Goal: Information Seeking & Learning: Learn about a topic

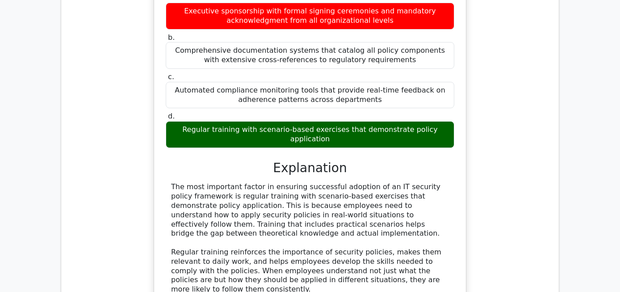
scroll to position [2136, 0]
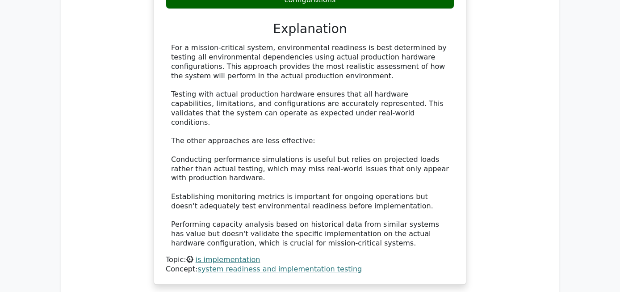
scroll to position [2732, 0]
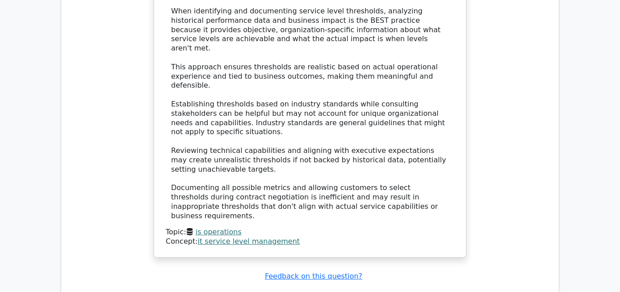
scroll to position [3461, 0]
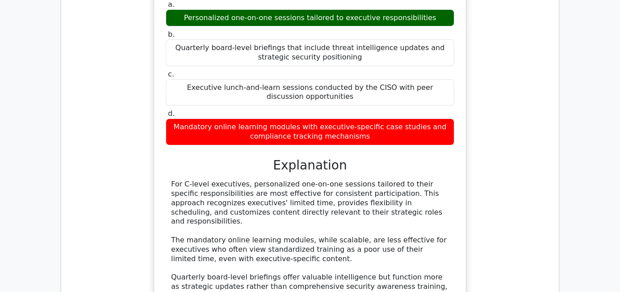
scroll to position [3958, 0]
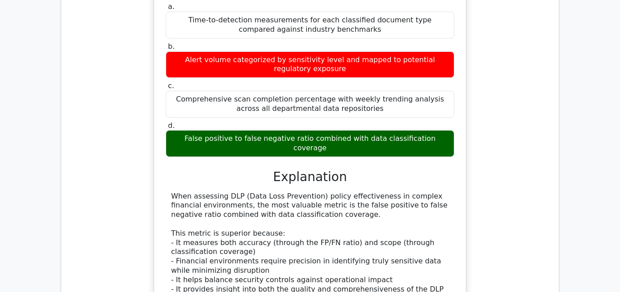
scroll to position [4670, 0]
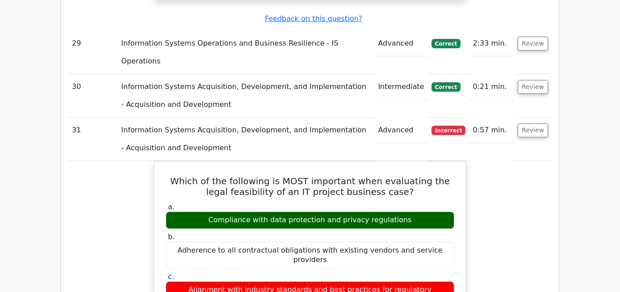
scroll to position [5131, 0]
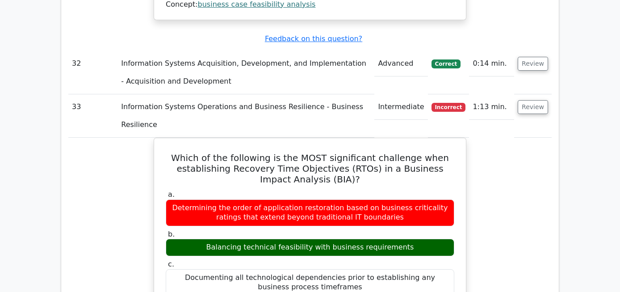
scroll to position [5726, 0]
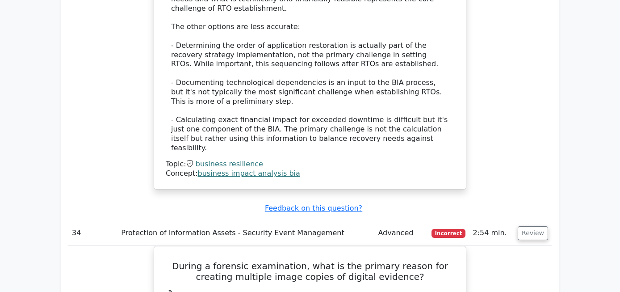
scroll to position [6369, 0]
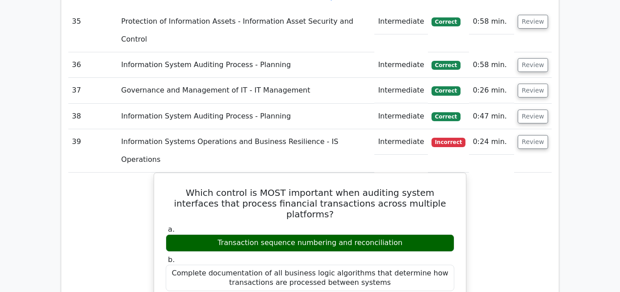
scroll to position [6887, 0]
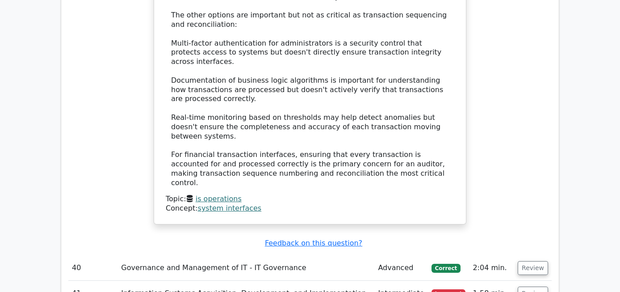
scroll to position [7407, 0]
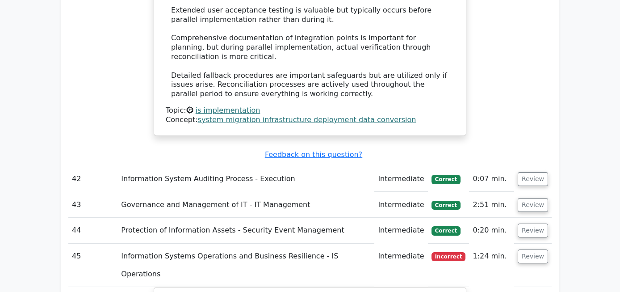
scroll to position [8143, 0]
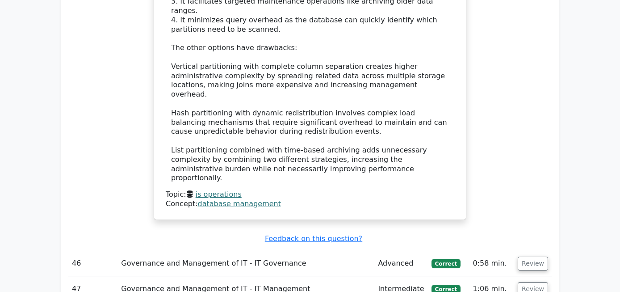
scroll to position [8641, 0]
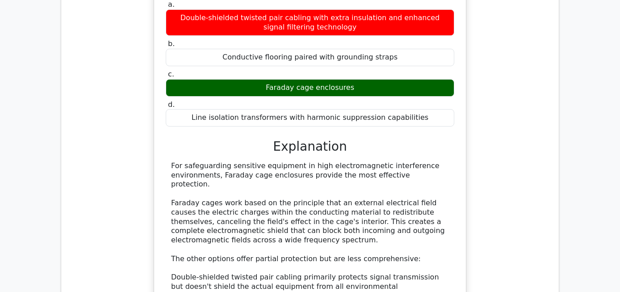
scroll to position [9203, 0]
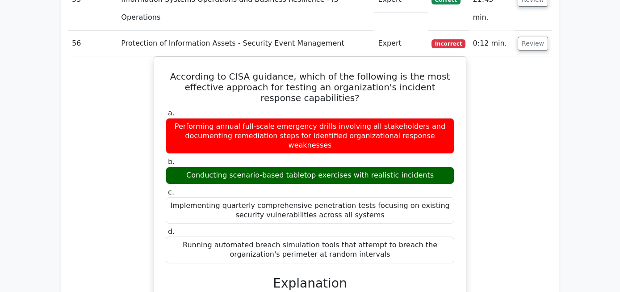
scroll to position [9720, 0]
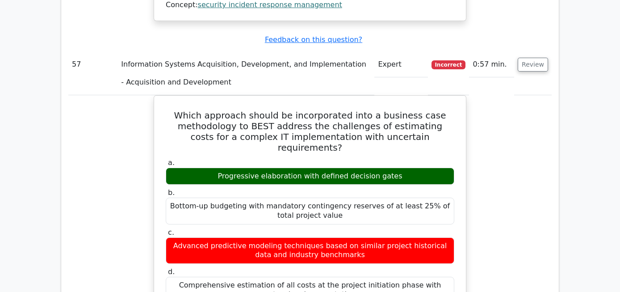
scroll to position [10263, 0]
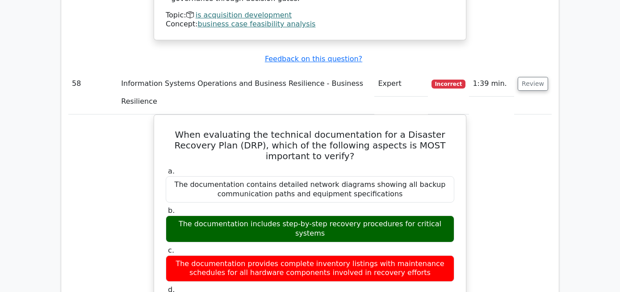
scroll to position [10888, 0]
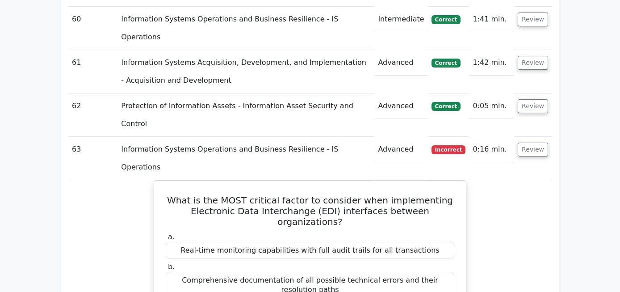
scroll to position [11480, 0]
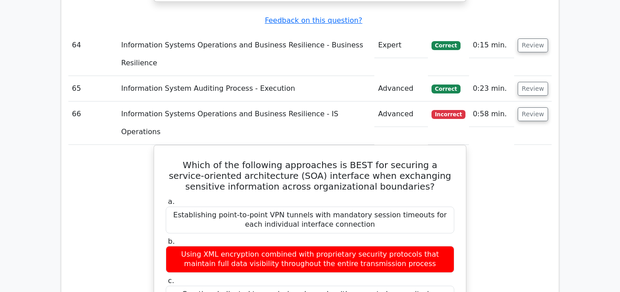
scroll to position [12103, 0]
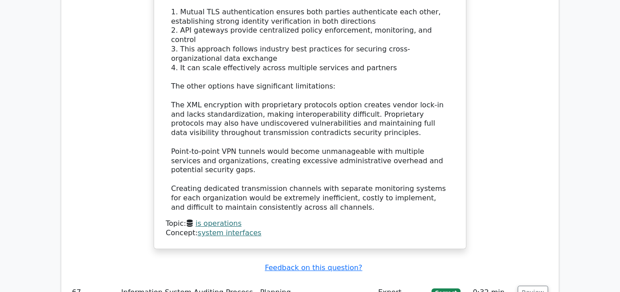
scroll to position [12548, 0]
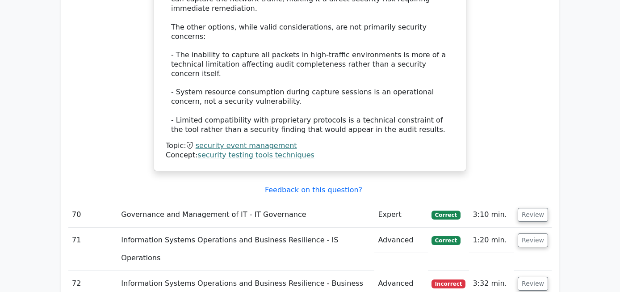
scroll to position [13190, 0]
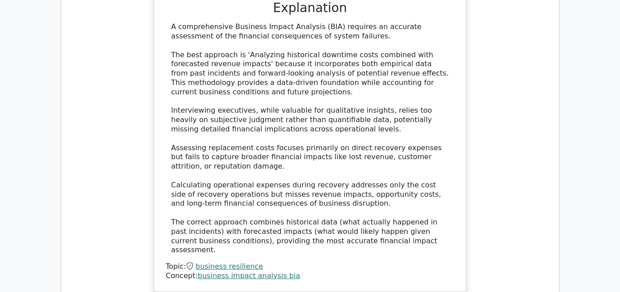
scroll to position [13765, 0]
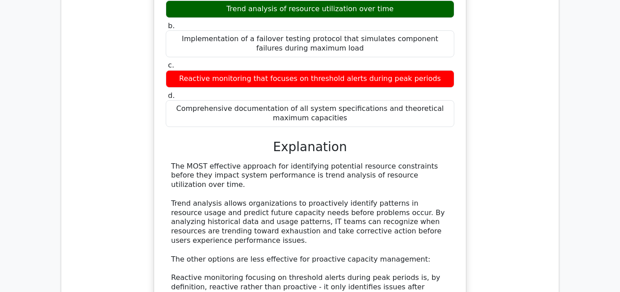
scroll to position [14259, 0]
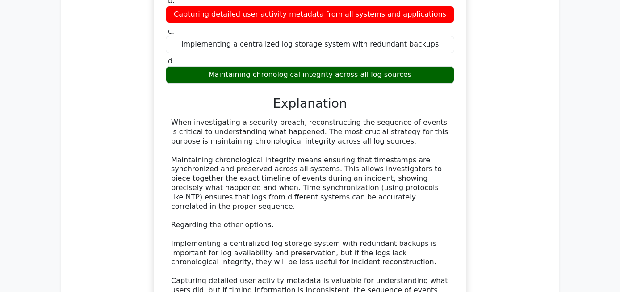
scroll to position [14795, 0]
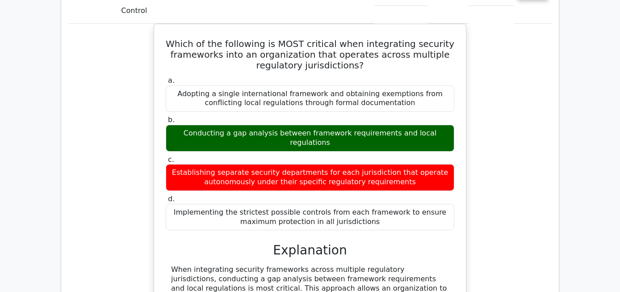
scroll to position [15275, 0]
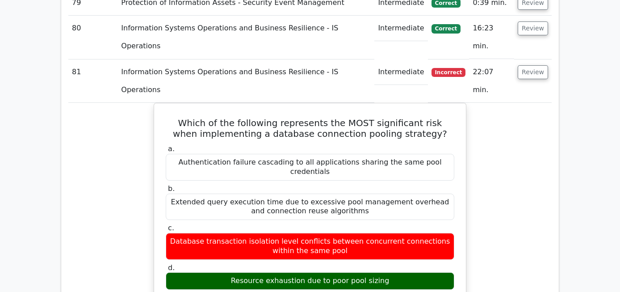
scroll to position [15820, 0]
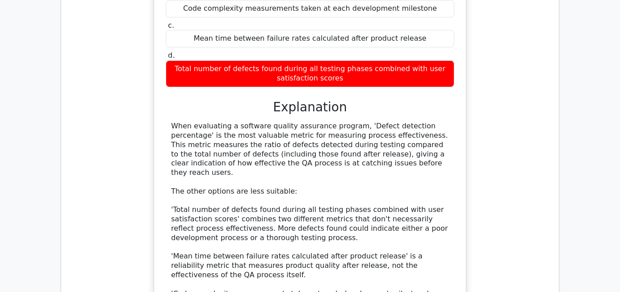
scroll to position [16583, 0]
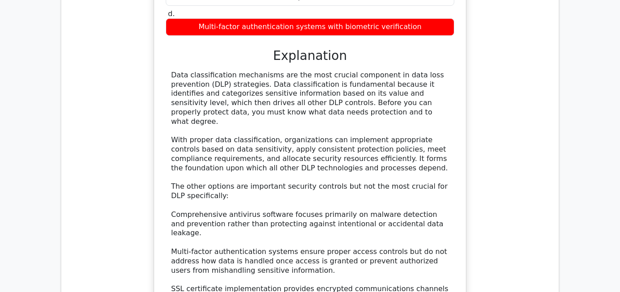
scroll to position [17146, 0]
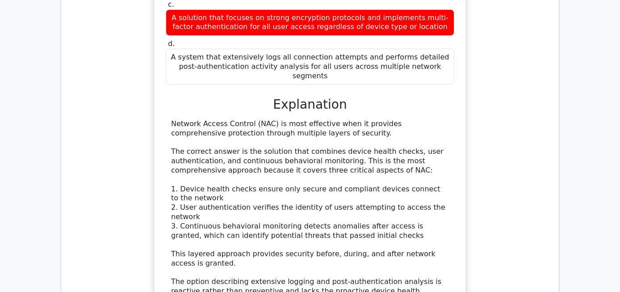
scroll to position [17702, 0]
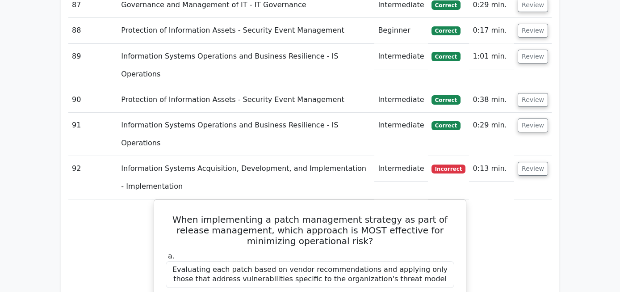
scroll to position [18246, 0]
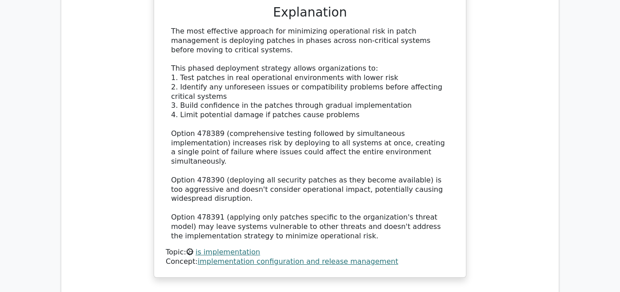
scroll to position [18685, 0]
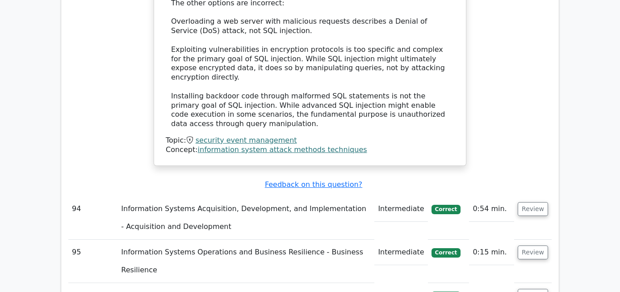
scroll to position [19209, 0]
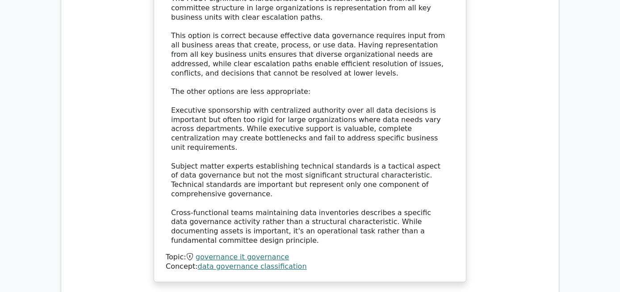
scroll to position [19835, 0]
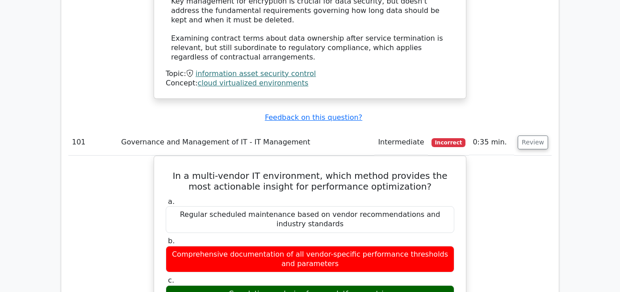
scroll to position [20572, 0]
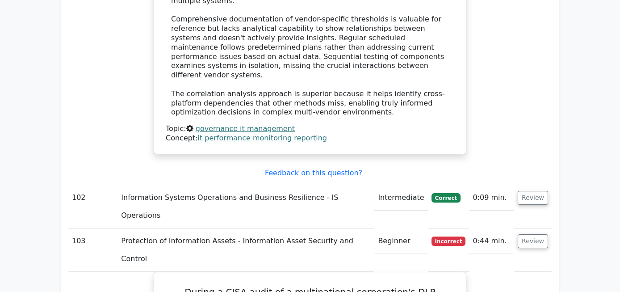
scroll to position [21004, 0]
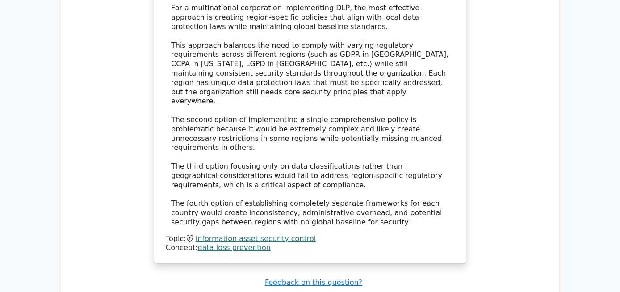
scroll to position [21576, 0]
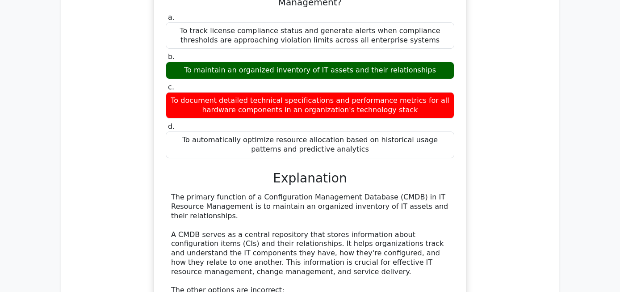
scroll to position [22012, 0]
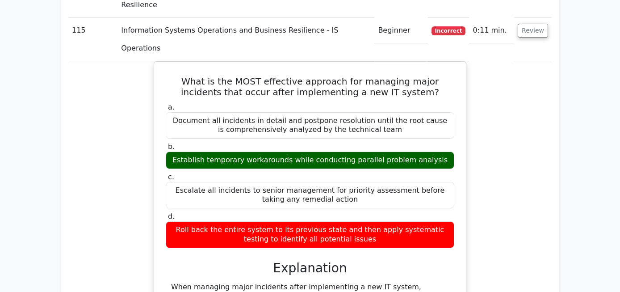
scroll to position [22670, 0]
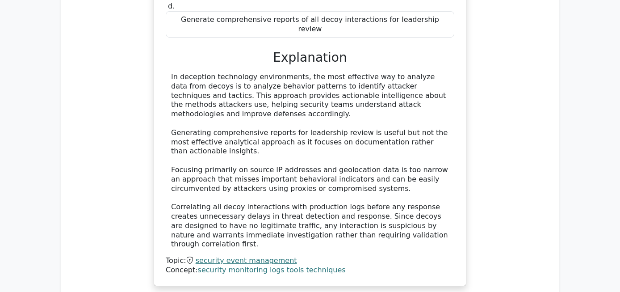
scroll to position [23408, 0]
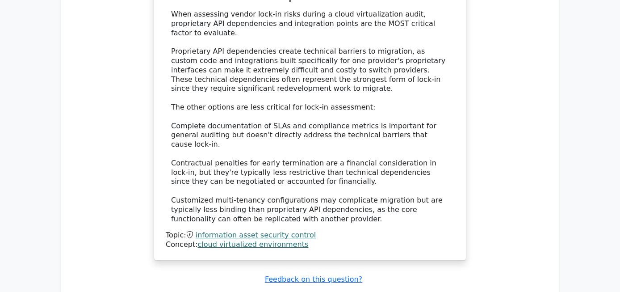
scroll to position [24042, 0]
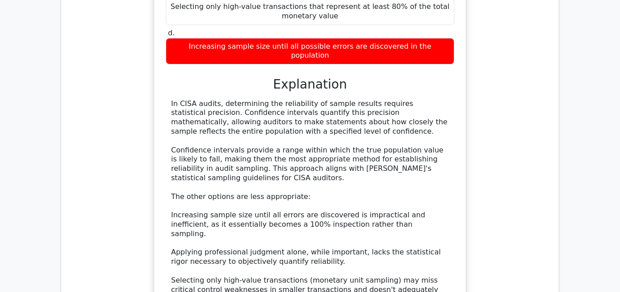
scroll to position [24501, 0]
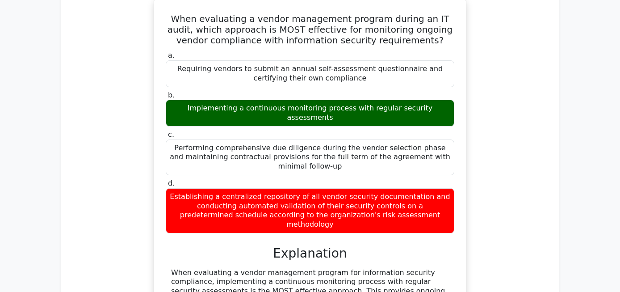
scroll to position [24940, 0]
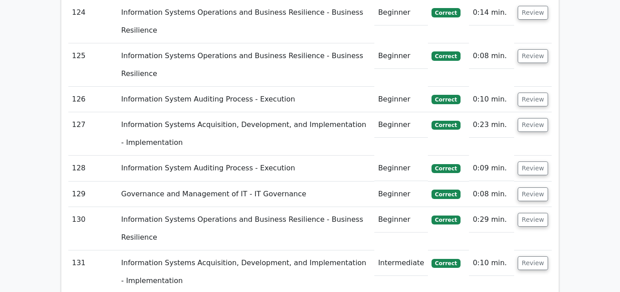
scroll to position [25524, 0]
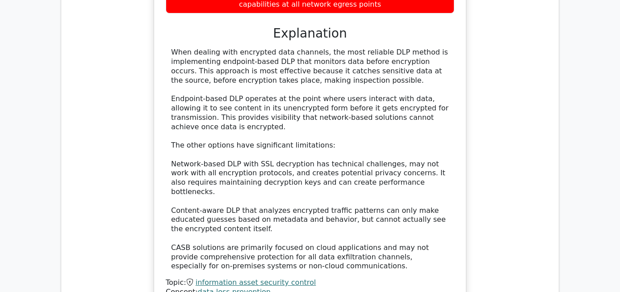
scroll to position [26119, 0]
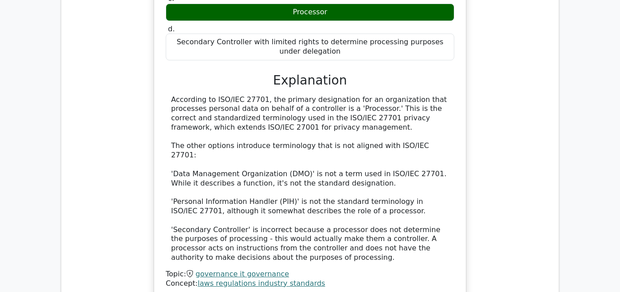
scroll to position [26660, 0]
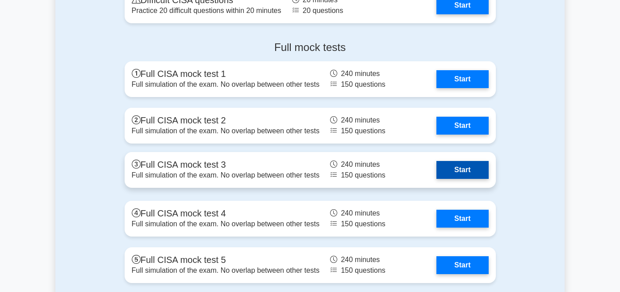
scroll to position [1263, 0]
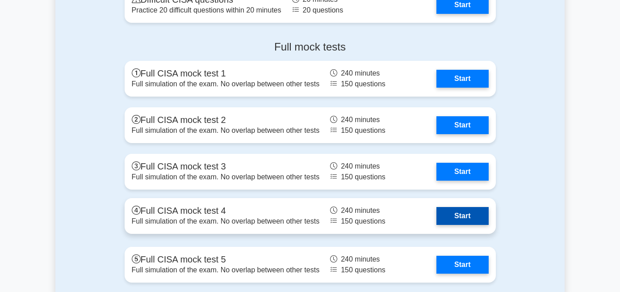
click at [489, 207] on link "Start" at bounding box center [463, 216] width 52 height 18
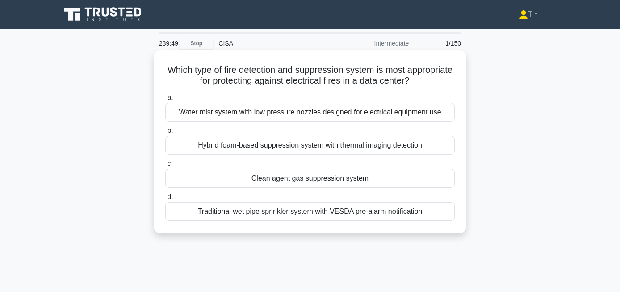
click at [276, 179] on div "Clean agent gas suppression system" at bounding box center [310, 178] width 290 height 19
click at [165, 167] on input "c. Clean agent gas suppression system" at bounding box center [165, 164] width 0 height 6
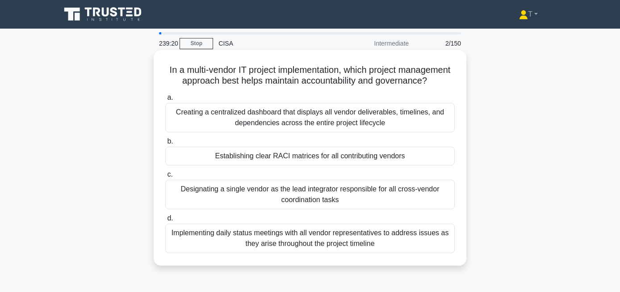
click at [293, 123] on div "Creating a centralized dashboard that displays all vendor deliverables, timelin…" at bounding box center [310, 118] width 290 height 30
click at [165, 101] on input "a. Creating a centralized dashboard that displays all vendor deliverables, time…" at bounding box center [165, 98] width 0 height 6
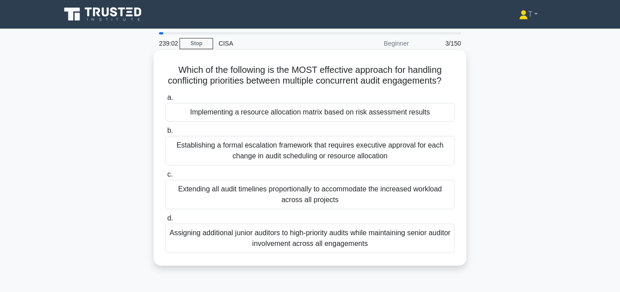
click at [294, 115] on div "Implementing a resource allocation matrix based on risk assessment results" at bounding box center [310, 112] width 290 height 19
click at [165, 101] on input "a. Implementing a resource allocation matrix based on risk assessment results" at bounding box center [165, 98] width 0 height 6
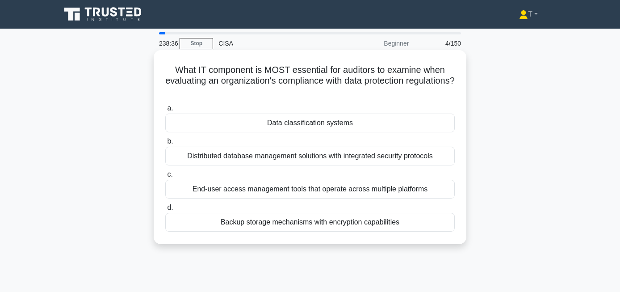
click at [280, 121] on div "Data classification systems" at bounding box center [310, 123] width 290 height 19
click at [165, 111] on input "a. Data classification systems" at bounding box center [165, 108] width 0 height 6
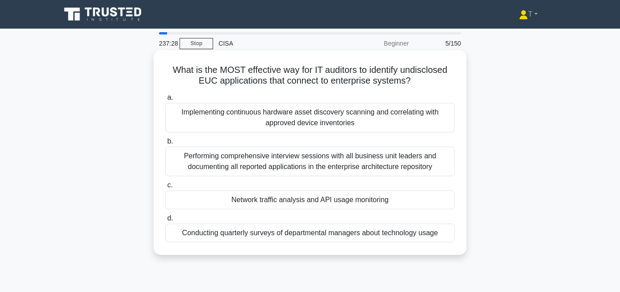
click at [349, 203] on div "Network traffic analysis and API usage monitoring" at bounding box center [310, 199] width 290 height 19
click at [165, 188] on input "c. Network traffic analysis and API usage monitoring" at bounding box center [165, 185] width 0 height 6
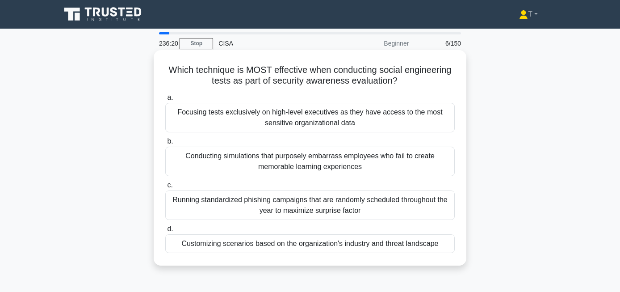
click at [381, 244] on div "Customizing scenarios based on the organization's industry and threat landscape" at bounding box center [310, 243] width 290 height 19
click at [165, 232] on input "d. Customizing scenarios based on the organization's industry and threat landsc…" at bounding box center [165, 229] width 0 height 6
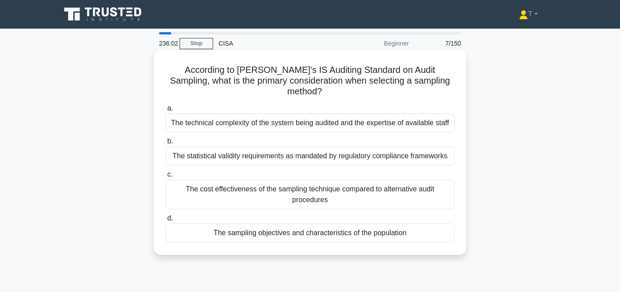
click at [383, 224] on div "The sampling objectives and characteristics of the population" at bounding box center [310, 233] width 290 height 19
click at [165, 221] on input "d. The sampling objectives and characteristics of the population" at bounding box center [165, 218] width 0 height 6
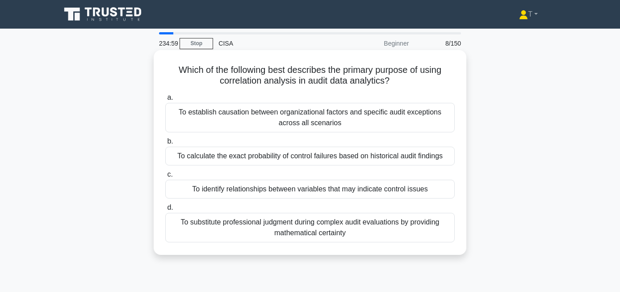
click at [382, 193] on div "To identify relationships between variables that may indicate control issues" at bounding box center [310, 189] width 290 height 19
click at [165, 177] on input "c. To identify relationships between variables that may indicate control issues" at bounding box center [165, 175] width 0 height 6
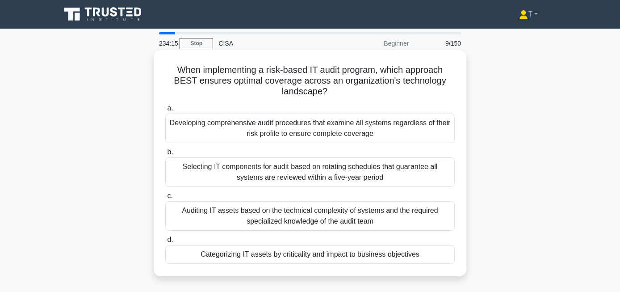
click at [396, 132] on div "Developing comprehensive audit procedures that examine all systems regardless o…" at bounding box center [310, 129] width 290 height 30
click at [165, 111] on input "a. Developing comprehensive audit procedures that examine all systems regardles…" at bounding box center [165, 108] width 0 height 6
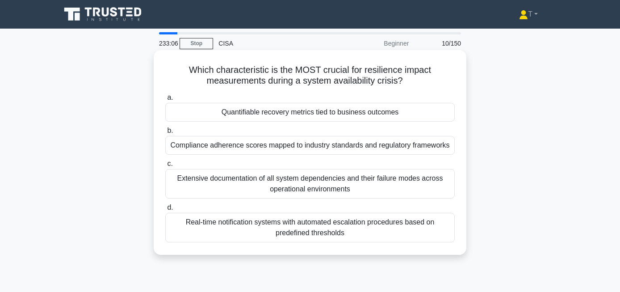
click at [337, 186] on div "Extensive documentation of all system dependencies and their failure modes acro…" at bounding box center [310, 184] width 290 height 30
click at [165, 167] on input "c. Extensive documentation of all system dependencies and their failure modes a…" at bounding box center [165, 164] width 0 height 6
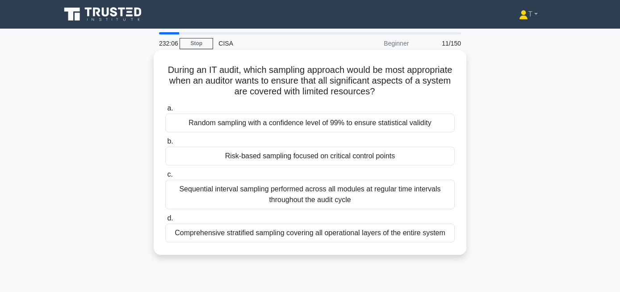
click at [363, 155] on div "Risk-based sampling focused on critical control points" at bounding box center [310, 156] width 290 height 19
click at [165, 144] on input "b. Risk-based sampling focused on critical control points" at bounding box center [165, 142] width 0 height 6
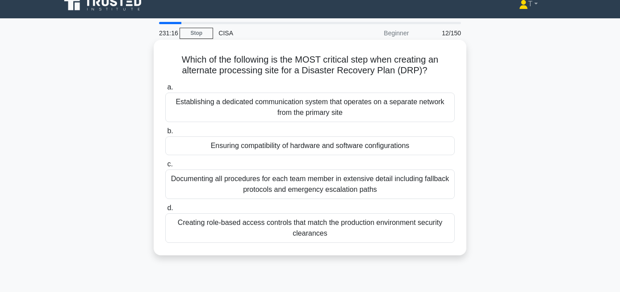
scroll to position [11, 0]
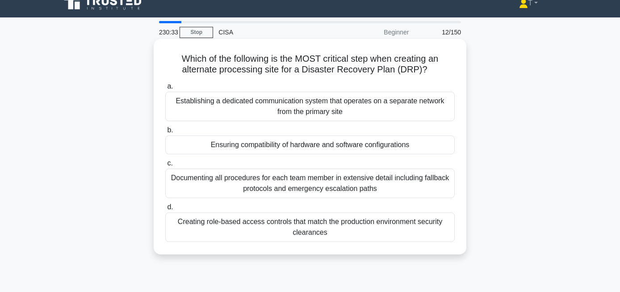
click at [418, 148] on div "Ensuring compatibility of hardware and software configurations" at bounding box center [310, 144] width 290 height 19
click at [165, 133] on input "b. Ensuring compatibility of hardware and software configurations" at bounding box center [165, 130] width 0 height 6
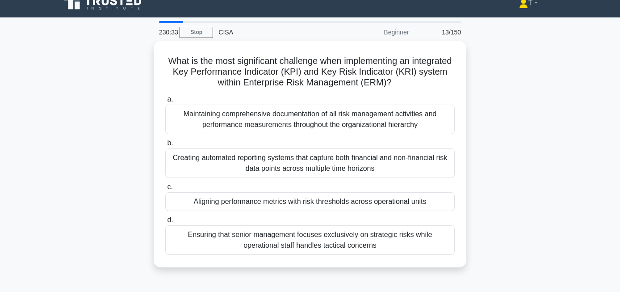
scroll to position [0, 0]
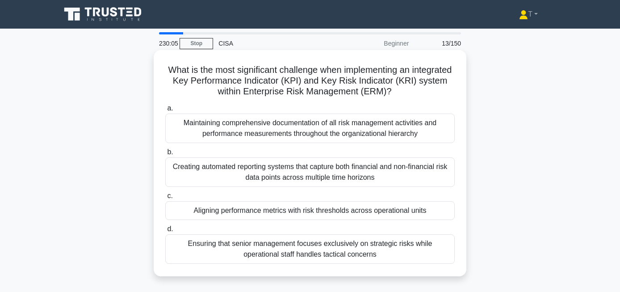
click at [426, 207] on div "Aligning performance metrics with risk thresholds across operational units" at bounding box center [310, 210] width 290 height 19
click at [165, 199] on input "c. Aligning performance metrics with risk thresholds across operational units" at bounding box center [165, 196] width 0 height 6
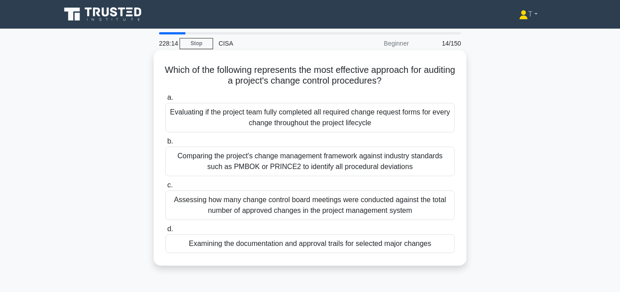
click at [364, 246] on div "Examining the documentation and approval trails for selected major changes" at bounding box center [310, 243] width 290 height 19
click at [165, 232] on input "d. Examining the documentation and approval trails for selected major changes" at bounding box center [165, 229] width 0 height 6
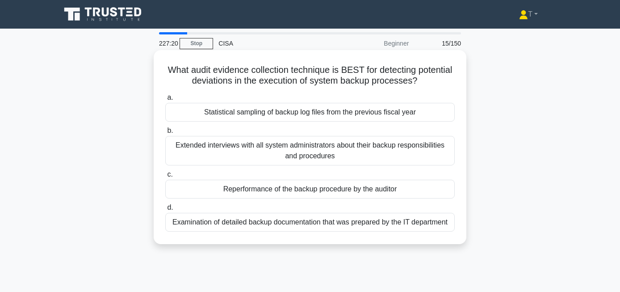
click at [229, 192] on div "Reperformance of the backup procedure by the auditor" at bounding box center [310, 189] width 290 height 19
click at [165, 177] on input "c. Reperformance of the backup procedure by the auditor" at bounding box center [165, 175] width 0 height 6
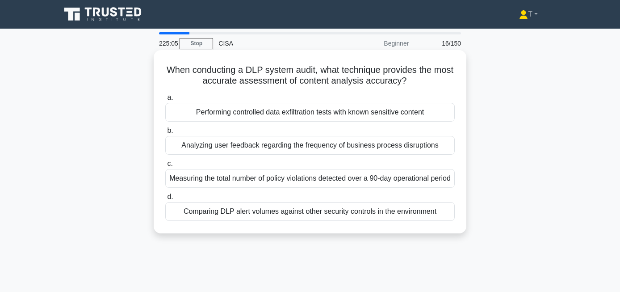
click at [364, 111] on div "Performing controlled data exfiltration tests with known sensitive content" at bounding box center [310, 112] width 290 height 19
click at [165, 101] on input "a. Performing controlled data exfiltration tests with known sensitive content" at bounding box center [165, 98] width 0 height 6
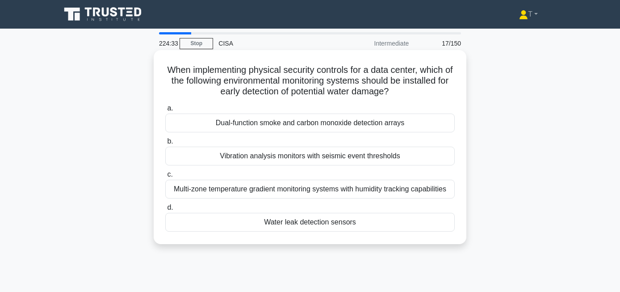
click at [338, 221] on div "Water leak detection sensors" at bounding box center [310, 222] width 290 height 19
click at [165, 211] on input "d. Water leak detection sensors" at bounding box center [165, 208] width 0 height 6
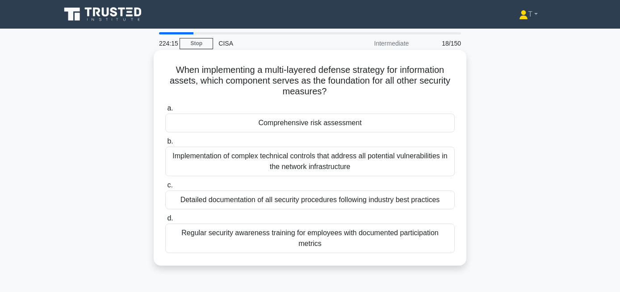
click at [379, 122] on div "Comprehensive risk assessment" at bounding box center [310, 123] width 290 height 19
click at [165, 111] on input "a. Comprehensive risk assessment" at bounding box center [165, 108] width 0 height 6
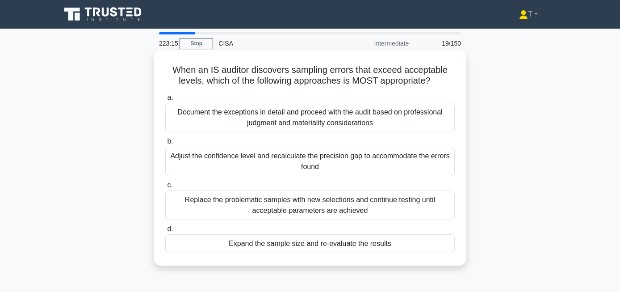
click at [359, 236] on div "Expand the sample size and re-evaluate the results" at bounding box center [310, 243] width 290 height 19
click at [165, 232] on input "d. Expand the sample size and re-evaluate the results" at bounding box center [165, 229] width 0 height 6
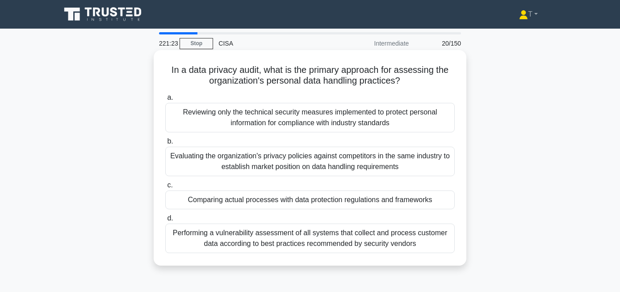
click at [374, 198] on div "Comparing actual processes with data protection regulations and frameworks" at bounding box center [310, 199] width 290 height 19
click at [165, 188] on input "c. Comparing actual processes with data protection regulations and frameworks" at bounding box center [165, 185] width 0 height 6
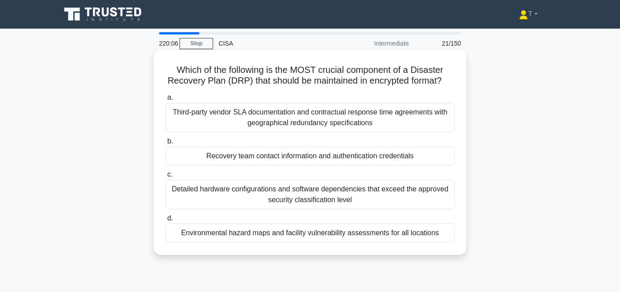
click at [342, 198] on div "Detailed hardware configurations and software dependencies that exceed the appr…" at bounding box center [310, 195] width 290 height 30
click at [165, 177] on input "c. Detailed hardware configurations and software dependencies that exceed the a…" at bounding box center [165, 175] width 0 height 6
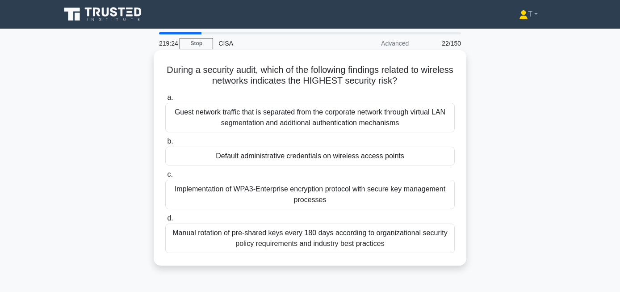
click at [406, 157] on div "Default administrative credentials on wireless access points" at bounding box center [310, 156] width 290 height 19
click at [165, 144] on input "b. Default administrative credentials on wireless access points" at bounding box center [165, 142] width 0 height 6
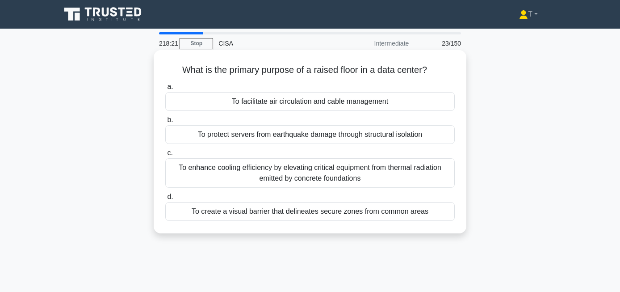
click at [362, 136] on div "To protect servers from earthquake damage through structural isolation" at bounding box center [310, 134] width 290 height 19
click at [165, 123] on input "b. To protect servers from earthquake damage through structural isolation" at bounding box center [165, 120] width 0 height 6
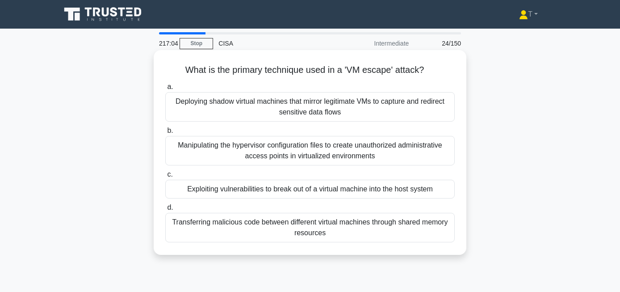
click at [384, 115] on div "Deploying shadow virtual machines that mirror legitimate VMs to capture and red…" at bounding box center [310, 107] width 290 height 30
click at [165, 90] on input "a. Deploying shadow virtual machines that mirror legitimate VMs to capture and …" at bounding box center [165, 87] width 0 height 6
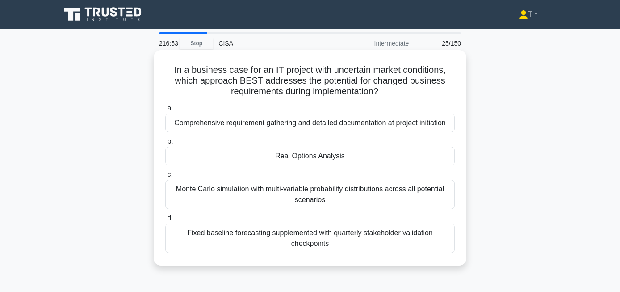
click at [380, 160] on div "Real Options Analysis" at bounding box center [310, 156] width 290 height 19
click at [165, 144] on input "b. Real Options Analysis" at bounding box center [165, 142] width 0 height 6
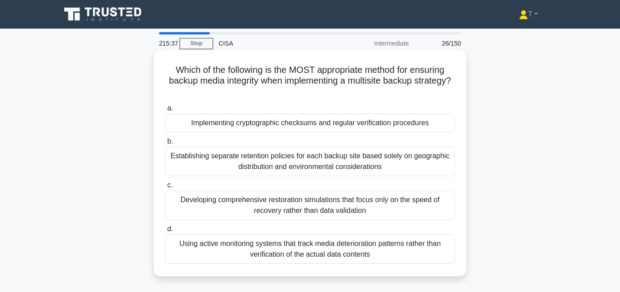
click at [403, 118] on div "Implementing cryptographic checksums and regular verification procedures" at bounding box center [310, 123] width 290 height 19
click at [165, 111] on input "a. Implementing cryptographic checksums and regular verification procedures" at bounding box center [165, 108] width 0 height 6
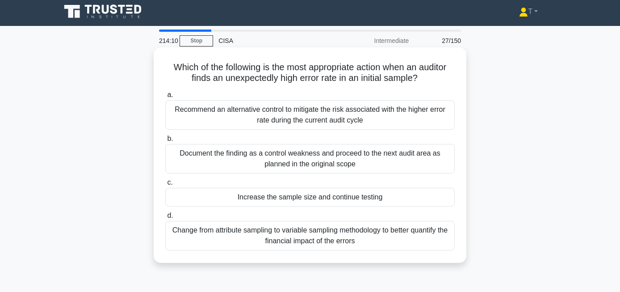
scroll to position [7, 0]
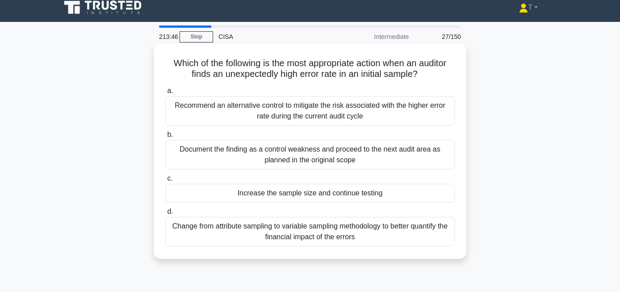
click at [394, 190] on div "Increase the sample size and continue testing" at bounding box center [310, 193] width 290 height 19
click at [165, 181] on input "c. Increase the sample size and continue testing" at bounding box center [165, 179] width 0 height 6
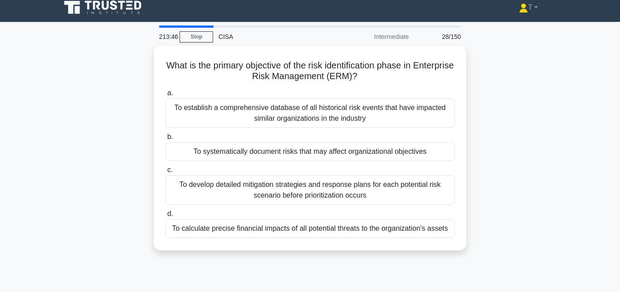
scroll to position [0, 0]
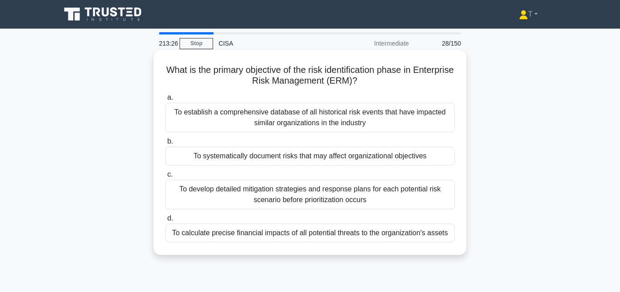
click at [387, 155] on div "To systematically document risks that may affect organizational objectives" at bounding box center [310, 156] width 290 height 19
click at [165, 144] on input "b. To systematically document risks that may affect organizational objectives" at bounding box center [165, 142] width 0 height 6
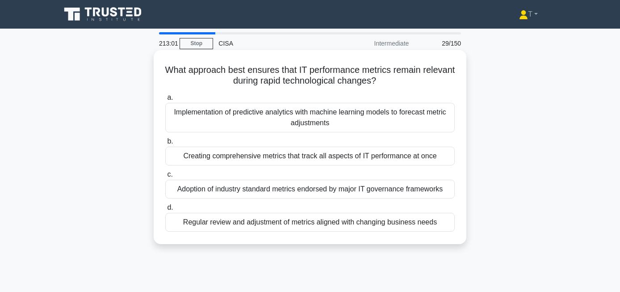
click at [345, 222] on div "Regular review and adjustment of metrics aligned with changing business needs" at bounding box center [310, 222] width 290 height 19
click at [165, 211] on input "d. Regular review and adjustment of metrics aligned with changing business needs" at bounding box center [165, 208] width 0 height 6
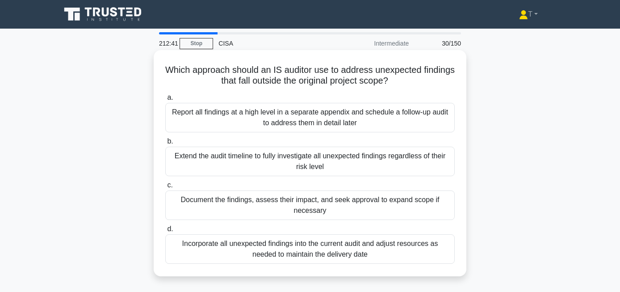
click at [340, 203] on div "Document the findings, assess their impact, and seek approval to expand scope i…" at bounding box center [310, 205] width 290 height 30
click at [165, 188] on input "c. Document the findings, assess their impact, and seek approval to expand scop…" at bounding box center [165, 185] width 0 height 6
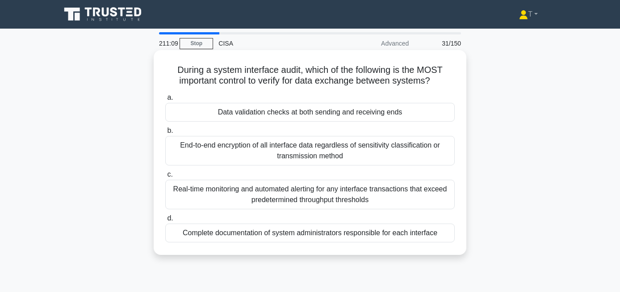
click at [399, 114] on div "Data validation checks at both sending and receiving ends" at bounding box center [310, 112] width 290 height 19
click at [165, 101] on input "a. Data validation checks at both sending and receiving ends" at bounding box center [165, 98] width 0 height 6
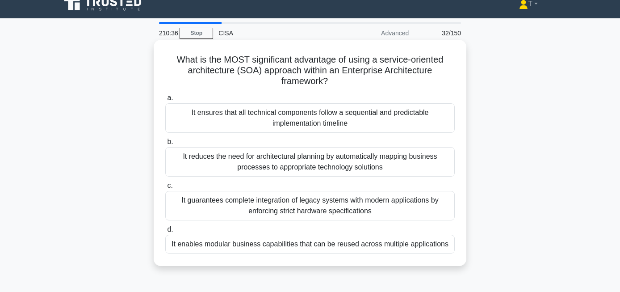
scroll to position [11, 0]
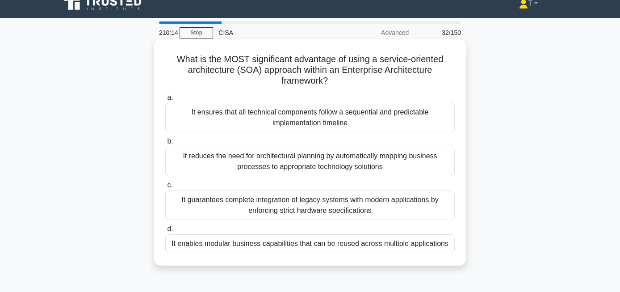
click at [429, 239] on div "It enables modular business capabilities that can be reused across multiple app…" at bounding box center [310, 243] width 290 height 19
click at [165, 232] on input "d. It enables modular business capabilities that can be reused across multiple …" at bounding box center [165, 229] width 0 height 6
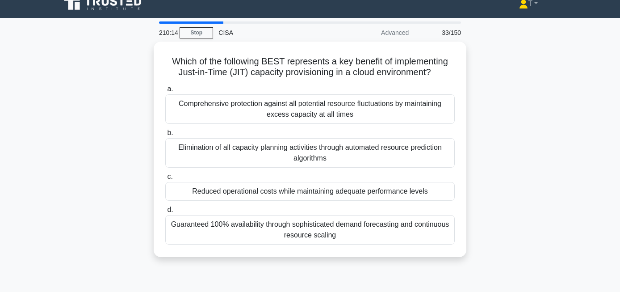
scroll to position [0, 0]
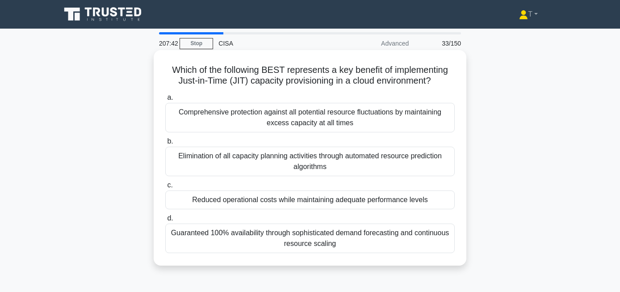
click at [302, 230] on div "Guaranteed 100% availability through sophisticated demand forecasting and conti…" at bounding box center [310, 239] width 290 height 30
click at [165, 221] on input "d. Guaranteed 100% availability through sophisticated demand forecasting and co…" at bounding box center [165, 218] width 0 height 6
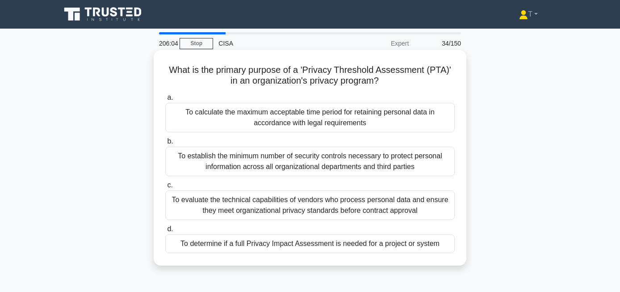
click at [351, 244] on div "To determine if a full Privacy Impact Assessment is needed for a project or sys…" at bounding box center [310, 243] width 290 height 19
click at [165, 232] on input "d. To determine if a full Privacy Impact Assessment is needed for a project or …" at bounding box center [165, 229] width 0 height 6
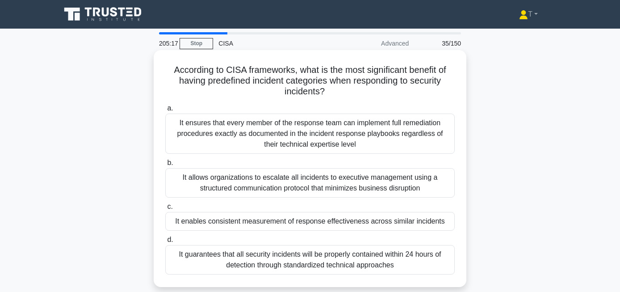
click at [348, 176] on div "It allows organizations to escalate all incidents to executive management using…" at bounding box center [310, 183] width 290 height 30
click at [165, 166] on input "b. It allows organizations to escalate all incidents to executive management us…" at bounding box center [165, 163] width 0 height 6
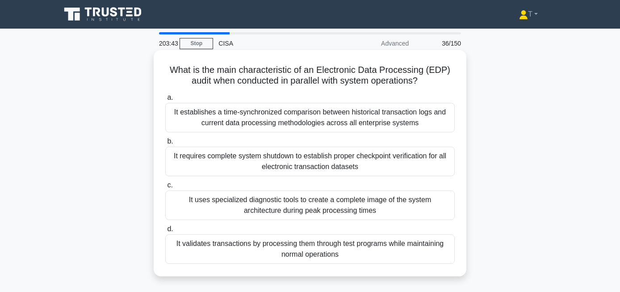
click at [392, 210] on div "It uses specialized diagnostic tools to create a complete image of the system a…" at bounding box center [310, 205] width 290 height 30
click at [165, 188] on input "c. It uses specialized diagnostic tools to create a complete image of the syste…" at bounding box center [165, 185] width 0 height 6
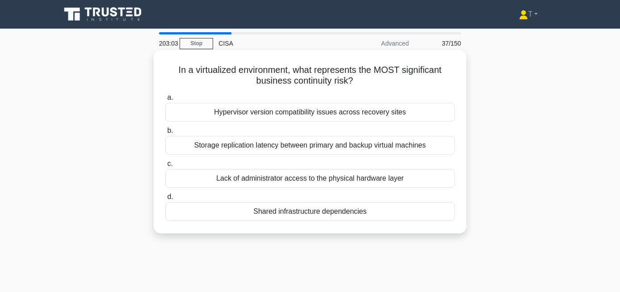
click at [398, 114] on div "Hypervisor version compatibility issues across recovery sites" at bounding box center [310, 112] width 290 height 19
click at [165, 101] on input "a. Hypervisor version compatibility issues across recovery sites" at bounding box center [165, 98] width 0 height 6
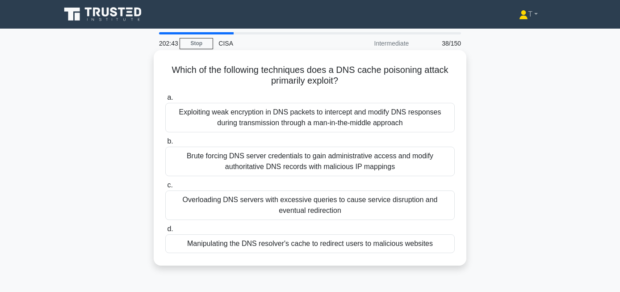
click at [345, 122] on div "Exploiting weak encryption in DNS packets to intercept and modify DNS responses…" at bounding box center [310, 118] width 290 height 30
click at [165, 101] on input "a. Exploiting weak encryption in DNS packets to intercept and modify DNS respon…" at bounding box center [165, 98] width 0 height 6
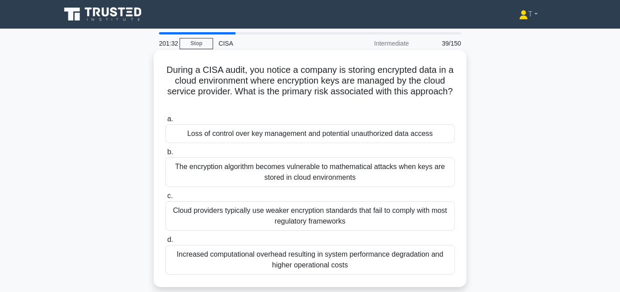
click at [392, 131] on div "Loss of control over key management and potential unauthorized data access" at bounding box center [310, 133] width 290 height 19
click at [165, 122] on input "a. Loss of control over key management and potential unauthorized data access" at bounding box center [165, 119] width 0 height 6
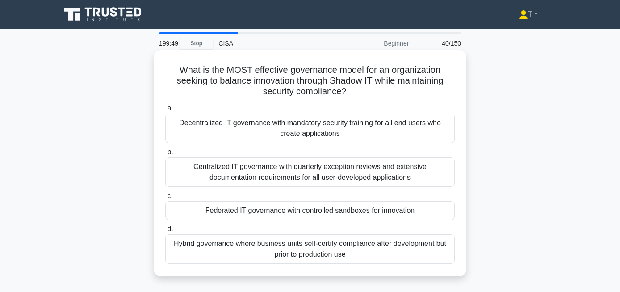
click at [360, 207] on div "Federated IT governance with controlled sandboxes for innovation" at bounding box center [310, 210] width 290 height 19
click at [165, 199] on input "c. Federated IT governance with controlled sandboxes for innovation" at bounding box center [165, 196] width 0 height 6
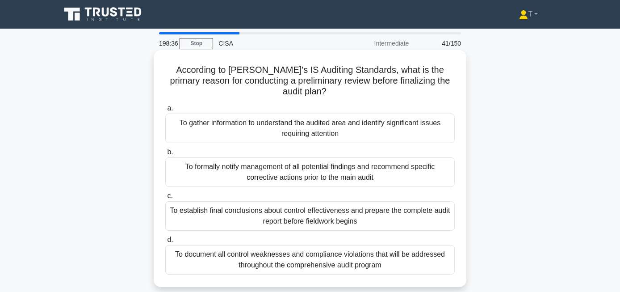
click at [376, 121] on div "To gather information to understand the audited area and identify significant i…" at bounding box center [310, 129] width 290 height 30
click at [165, 111] on input "a. To gather information to understand the audited area and identify significan…" at bounding box center [165, 108] width 0 height 6
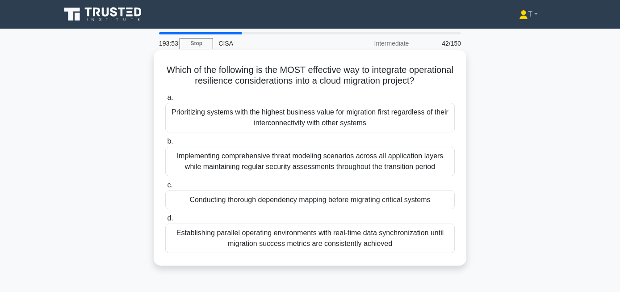
click at [368, 237] on div "Establishing parallel operating environments with real-time data synchronizatio…" at bounding box center [310, 239] width 290 height 30
click at [165, 221] on input "d. Establishing parallel operating environments with real-time data synchroniza…" at bounding box center [165, 218] width 0 height 6
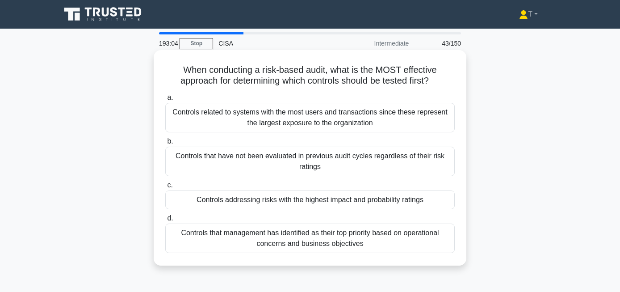
click at [379, 199] on div "Controls addressing risks with the highest impact and probability ratings" at bounding box center [310, 199] width 290 height 19
click at [165, 188] on input "c. Controls addressing risks with the highest impact and probability ratings" at bounding box center [165, 185] width 0 height 6
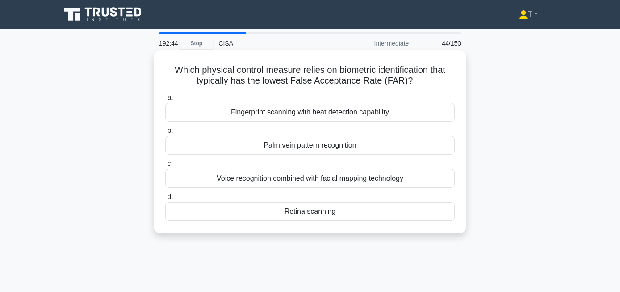
click at [325, 211] on div "Retina scanning" at bounding box center [310, 211] width 290 height 19
click at [165, 200] on input "d. Retina scanning" at bounding box center [165, 197] width 0 height 6
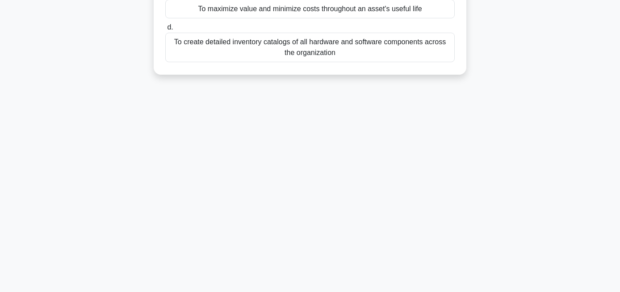
scroll to position [19, 0]
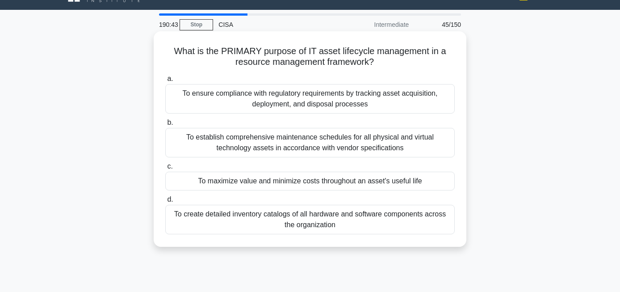
click at [366, 182] on div "To maximize value and minimize costs throughout an asset's useful life" at bounding box center [310, 181] width 290 height 19
click at [165, 169] on input "c. To maximize value and minimize costs throughout an asset's useful life" at bounding box center [165, 167] width 0 height 6
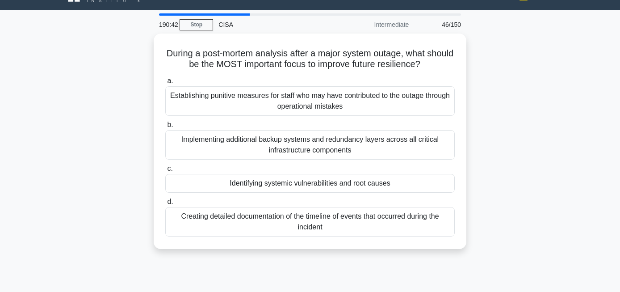
scroll to position [0, 0]
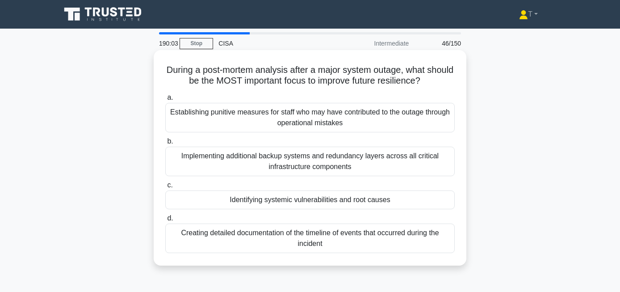
click at [352, 203] on div "Identifying systemic vulnerabilities and root causes" at bounding box center [310, 199] width 290 height 19
click at [165, 188] on input "c. Identifying systemic vulnerabilities and root causes" at bounding box center [165, 185] width 0 height 6
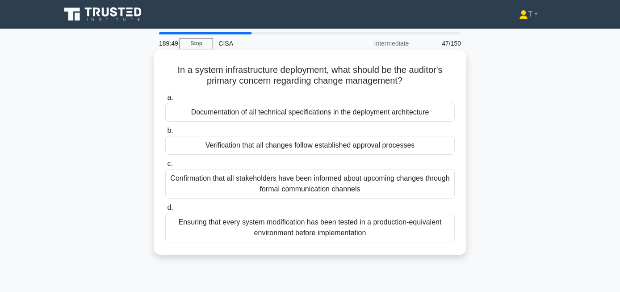
click at [359, 148] on div "Verification that all changes follow established approval processes" at bounding box center [310, 145] width 290 height 19
click at [165, 134] on input "b. Verification that all changes follow established approval processes" at bounding box center [165, 131] width 0 height 6
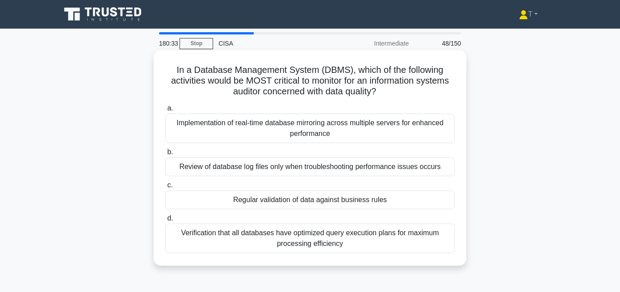
click at [416, 199] on div "Regular validation of data against business rules" at bounding box center [310, 199] width 290 height 19
click at [165, 188] on input "c. Regular validation of data against business rules" at bounding box center [165, 185] width 0 height 6
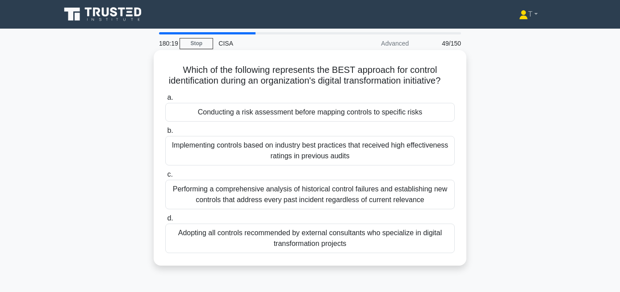
click at [374, 110] on div "Conducting a risk assessment before mapping controls to specific risks" at bounding box center [310, 112] width 290 height 19
click at [165, 101] on input "a. Conducting a risk assessment before mapping controls to specific risks" at bounding box center [165, 98] width 0 height 6
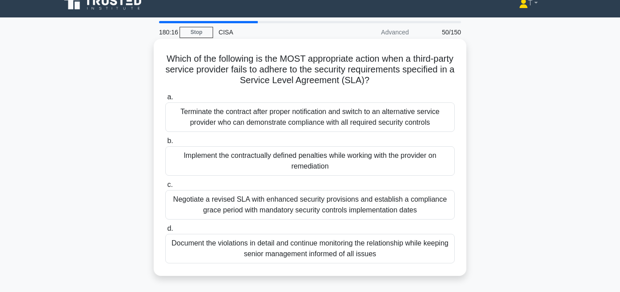
scroll to position [13, 0]
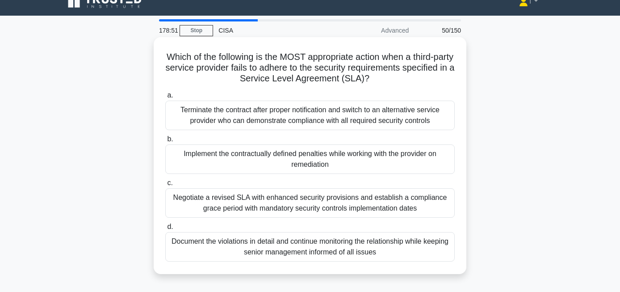
click at [427, 122] on div "Terminate the contract after proper notification and switch to an alternative s…" at bounding box center [310, 116] width 290 height 30
click at [165, 98] on input "a. Terminate the contract after proper notification and switch to an alternativ…" at bounding box center [165, 96] width 0 height 6
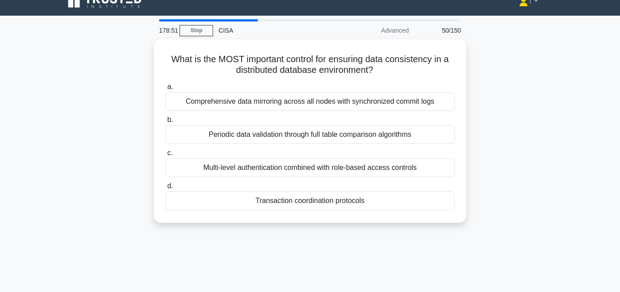
scroll to position [0, 0]
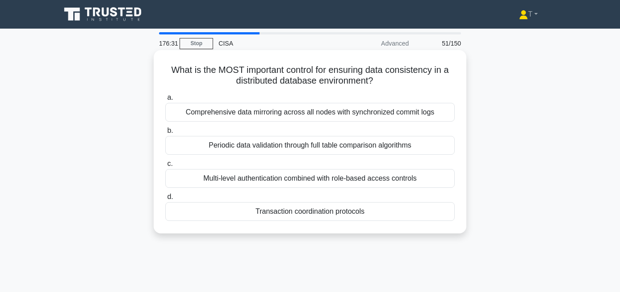
click at [371, 209] on div "Transaction coordination protocols" at bounding box center [310, 211] width 290 height 19
click at [165, 200] on input "d. Transaction coordination protocols" at bounding box center [165, 197] width 0 height 6
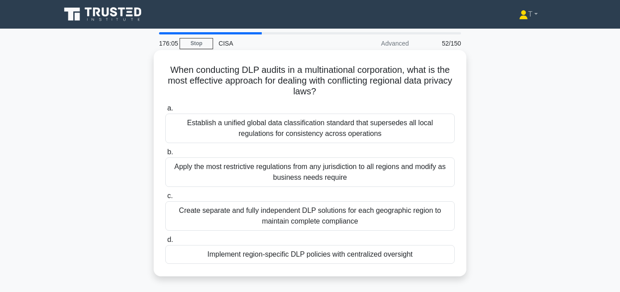
click at [365, 216] on div "Create separate and fully independent DLP solutions for each geographic region …" at bounding box center [310, 216] width 290 height 30
click at [165, 199] on input "c. Create separate and fully independent DLP solutions for each geographic regi…" at bounding box center [165, 196] width 0 height 6
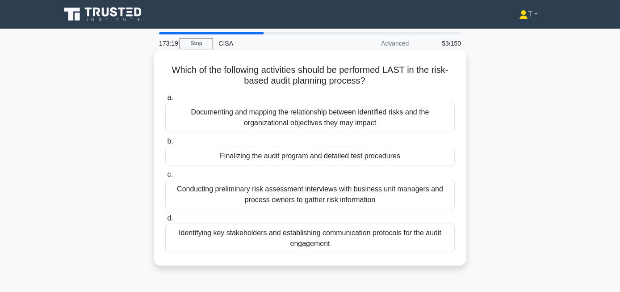
click at [361, 159] on div "Finalizing the audit program and detailed test procedures" at bounding box center [310, 156] width 290 height 19
click at [165, 144] on input "b. Finalizing the audit program and detailed test procedures" at bounding box center [165, 142] width 0 height 6
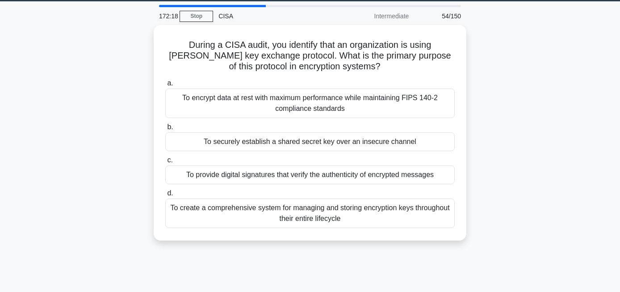
scroll to position [25, 0]
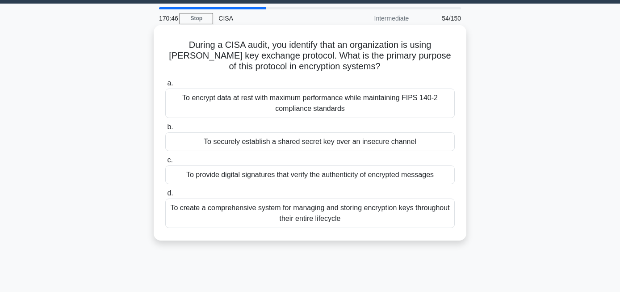
click at [394, 175] on div "To provide digital signatures that verify the authenticity of encrypted messages" at bounding box center [310, 174] width 290 height 19
click at [165, 163] on input "c. To provide digital signatures that verify the authenticity of encrypted mess…" at bounding box center [165, 160] width 0 height 6
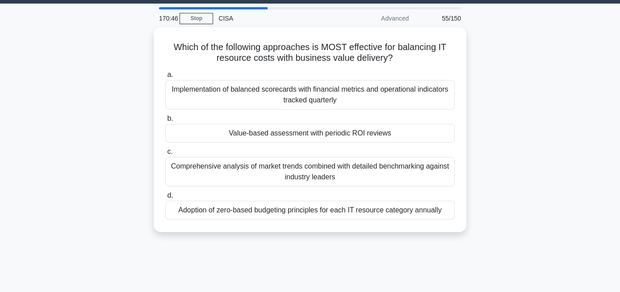
scroll to position [0, 0]
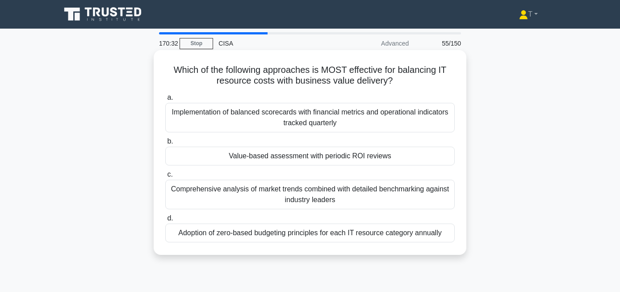
click at [375, 117] on div "Implementation of balanced scorecards with financial metrics and operational in…" at bounding box center [310, 118] width 290 height 30
click at [165, 101] on input "a. Implementation of balanced scorecards with financial metrics and operational…" at bounding box center [165, 98] width 0 height 6
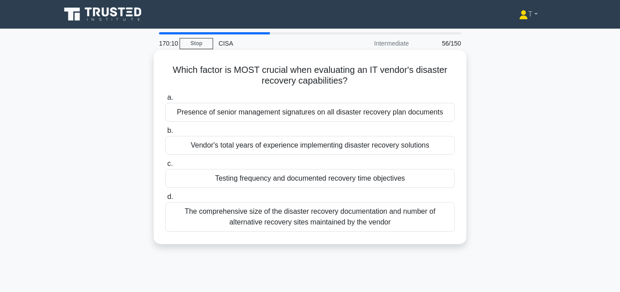
click at [412, 176] on div "Testing frequency and documented recovery time objectives" at bounding box center [310, 178] width 290 height 19
click at [165, 167] on input "c. Testing frequency and documented recovery time objectives" at bounding box center [165, 164] width 0 height 6
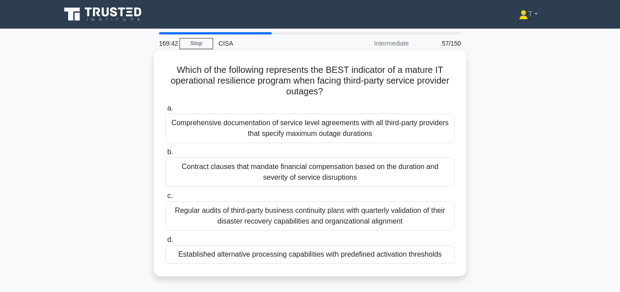
click at [359, 254] on div "Established alternative processing capabilities with predefined activation thre…" at bounding box center [310, 254] width 290 height 19
click at [165, 243] on input "d. Established alternative processing capabilities with predefined activation t…" at bounding box center [165, 240] width 0 height 6
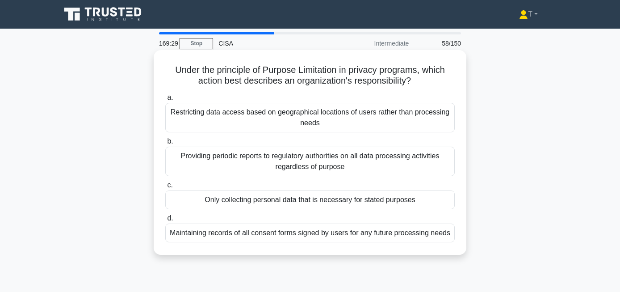
click at [400, 201] on div "Only collecting personal data that is necessary for stated purposes" at bounding box center [310, 199] width 290 height 19
click at [165, 188] on input "c. Only collecting personal data that is necessary for stated purposes" at bounding box center [165, 185] width 0 height 6
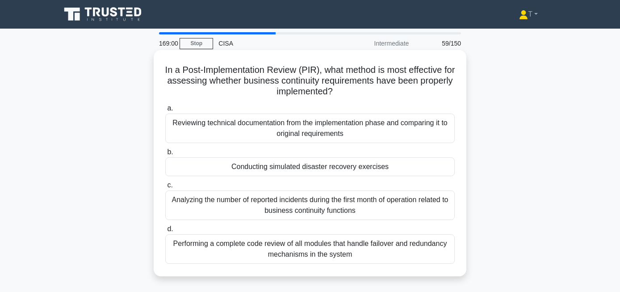
click at [388, 135] on div "Reviewing technical documentation from the implementation phase and comparing i…" at bounding box center [310, 129] width 290 height 30
click at [165, 111] on input "a. Reviewing technical documentation from the implementation phase and comparin…" at bounding box center [165, 108] width 0 height 6
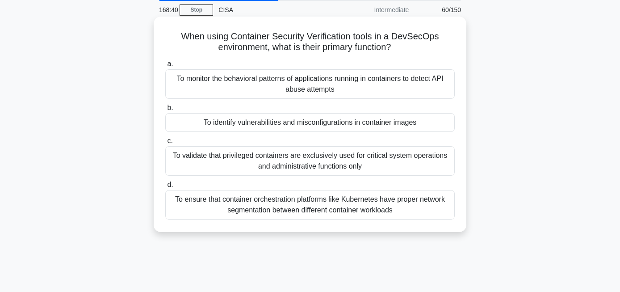
scroll to position [19, 0]
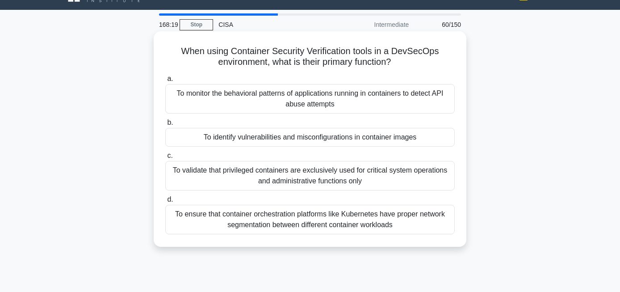
click at [426, 137] on div "To identify vulnerabilities and misconfigurations in container images" at bounding box center [310, 137] width 290 height 19
click at [165, 126] on input "b. To identify vulnerabilities and misconfigurations in container images" at bounding box center [165, 123] width 0 height 6
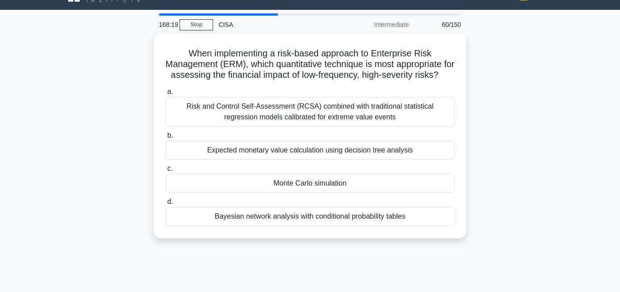
scroll to position [0, 0]
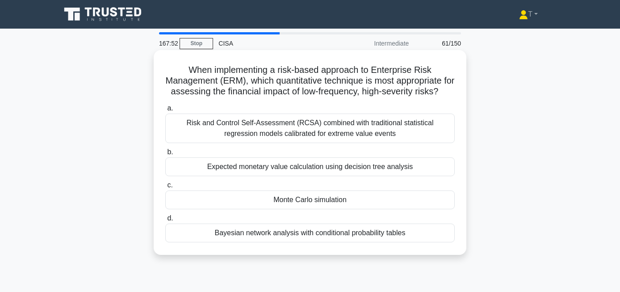
click at [351, 201] on div "Monte Carlo simulation" at bounding box center [310, 199] width 290 height 19
click at [165, 188] on input "c. Monte Carlo simulation" at bounding box center [165, 185] width 0 height 6
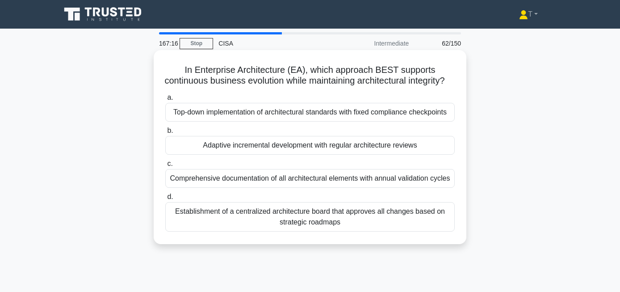
click at [429, 155] on div "Adaptive incremental development with regular architecture reviews" at bounding box center [310, 145] width 290 height 19
click at [165, 134] on input "b. Adaptive incremental development with regular architecture reviews" at bounding box center [165, 131] width 0 height 6
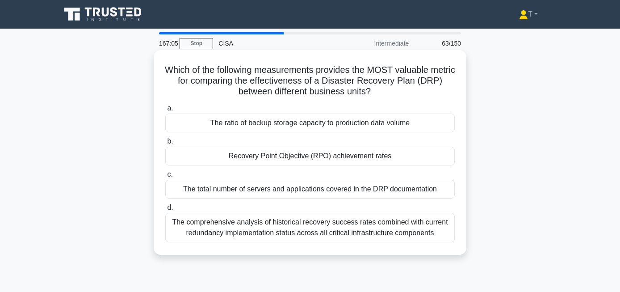
click at [350, 156] on div "Recovery Point Objective (RPO) achievement rates" at bounding box center [310, 156] width 290 height 19
click at [165, 144] on input "b. Recovery Point Objective (RPO) achievement rates" at bounding box center [165, 142] width 0 height 6
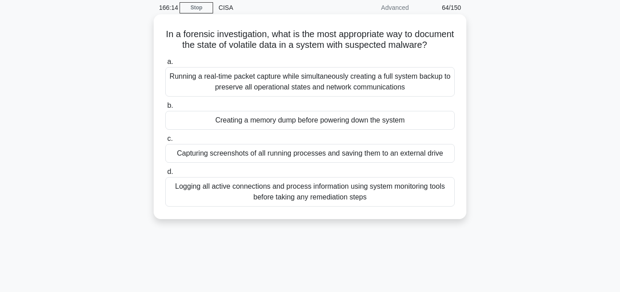
scroll to position [46, 0]
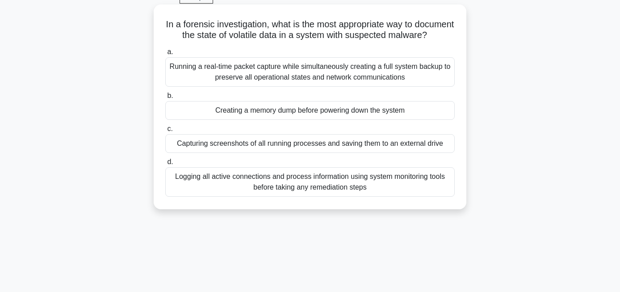
click at [350, 191] on div "Logging all active connections and process information using system monitoring …" at bounding box center [310, 182] width 290 height 30
click at [165, 165] on input "d. Logging all active connections and process information using system monitori…" at bounding box center [165, 162] width 0 height 6
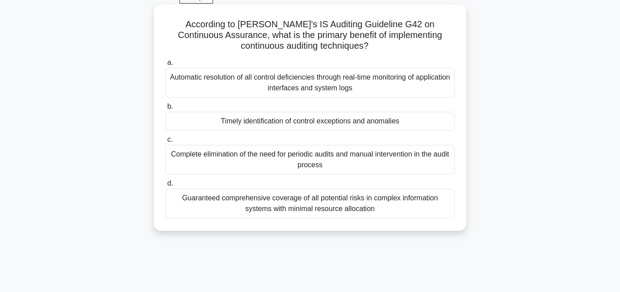
scroll to position [0, 0]
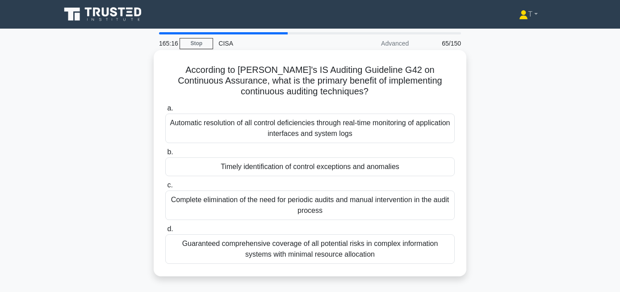
click at [375, 168] on div "Timely identification of control exceptions and anomalies" at bounding box center [310, 166] width 290 height 19
click at [165, 155] on input "b. Timely identification of control exceptions and anomalies" at bounding box center [165, 152] width 0 height 6
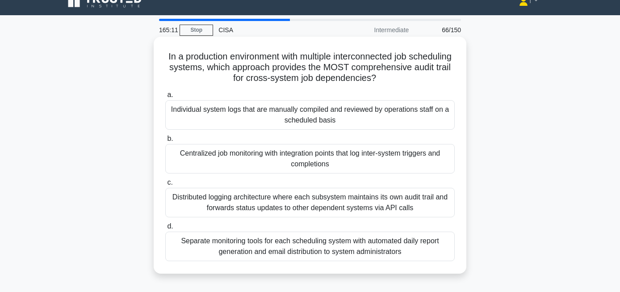
scroll to position [20, 0]
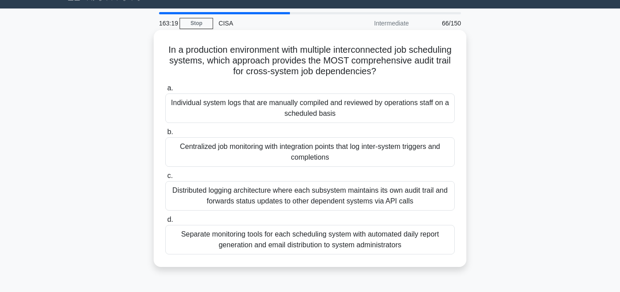
click at [337, 150] on div "Centralized job monitoring with integration points that log inter-system trigge…" at bounding box center [310, 152] width 290 height 30
click at [165, 135] on input "b. Centralized job monitoring with integration points that log inter-system tri…" at bounding box center [165, 132] width 0 height 6
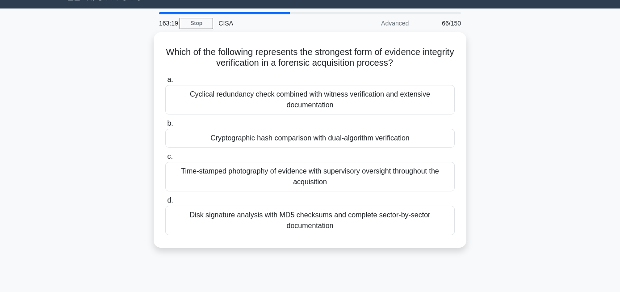
scroll to position [0, 0]
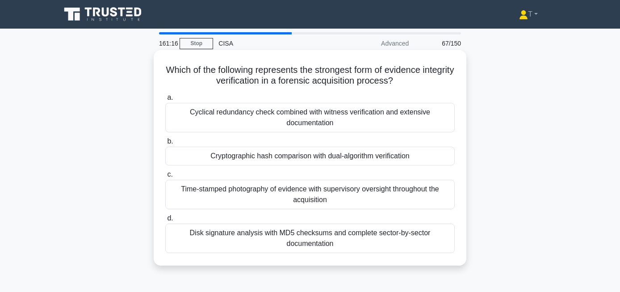
click at [369, 153] on div "Cryptographic hash comparison with dual-algorithm verification" at bounding box center [310, 156] width 290 height 19
click at [165, 144] on input "b. Cryptographic hash comparison with dual-algorithm verification" at bounding box center [165, 142] width 0 height 6
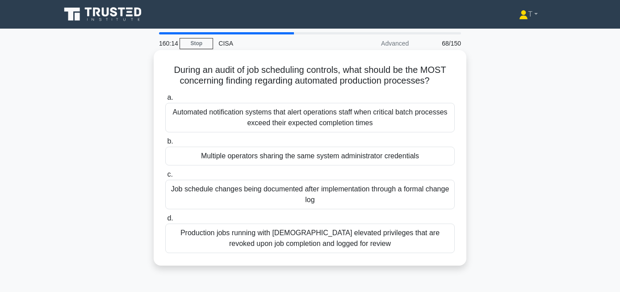
click at [427, 156] on div "Multiple operators sharing the same system administrator credentials" at bounding box center [310, 156] width 290 height 19
click at [165, 144] on input "b. Multiple operators sharing the same system administrator credentials" at bounding box center [165, 142] width 0 height 6
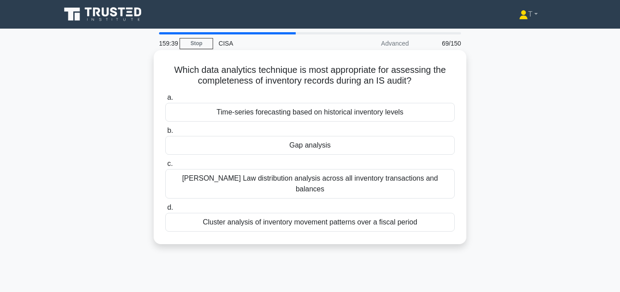
click at [372, 145] on div "Gap analysis" at bounding box center [310, 145] width 290 height 19
click at [165, 134] on input "b. Gap analysis" at bounding box center [165, 131] width 0 height 6
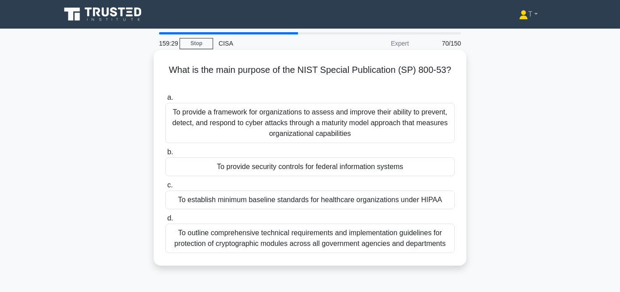
click at [378, 132] on div "To provide a framework for organizations to assess and improve their ability to…" at bounding box center [310, 123] width 290 height 40
click at [165, 101] on input "a. To provide a framework for organizations to assess and improve their ability…" at bounding box center [165, 98] width 0 height 6
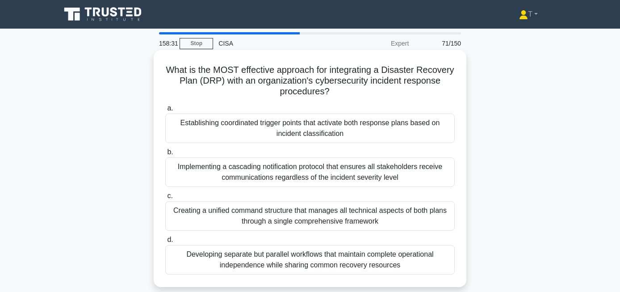
click at [400, 127] on div "Establishing coordinated trigger points that activate both response plans based…" at bounding box center [310, 129] width 290 height 30
click at [165, 111] on input "a. Establishing coordinated trigger points that activate both response plans ba…" at bounding box center [165, 108] width 0 height 6
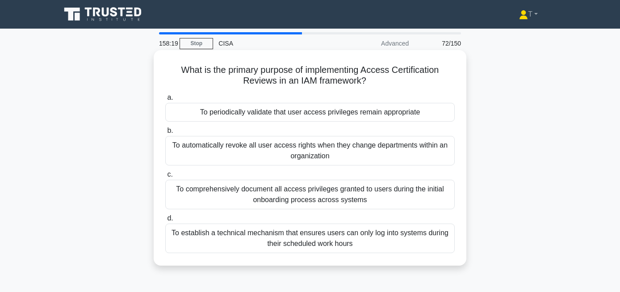
click at [403, 114] on div "To periodically validate that user access privileges remain appropriate" at bounding box center [310, 112] width 290 height 19
click at [165, 101] on input "a. To periodically validate that user access privileges remain appropriate" at bounding box center [165, 98] width 0 height 6
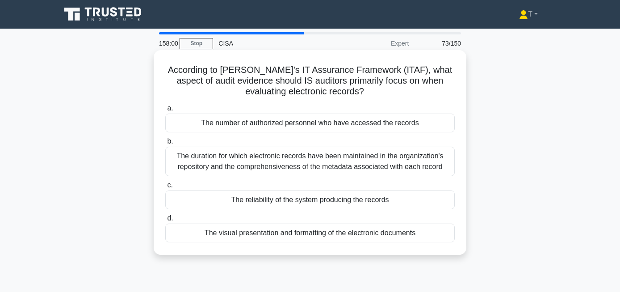
click at [374, 126] on div "The number of authorized personnel who have accessed the records" at bounding box center [310, 123] width 290 height 19
click at [165, 111] on input "a. The number of authorized personnel who have accessed the records" at bounding box center [165, 108] width 0 height 6
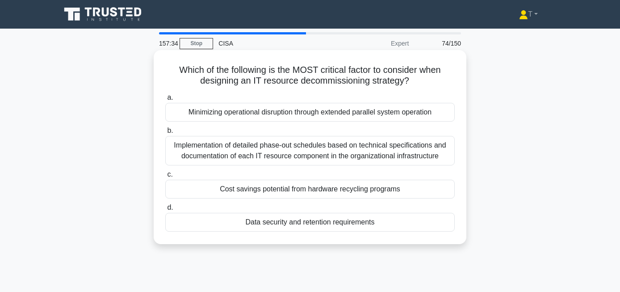
click at [345, 222] on div "Data security and retention requirements" at bounding box center [310, 222] width 290 height 19
click at [165, 211] on input "d. Data security and retention requirements" at bounding box center [165, 208] width 0 height 6
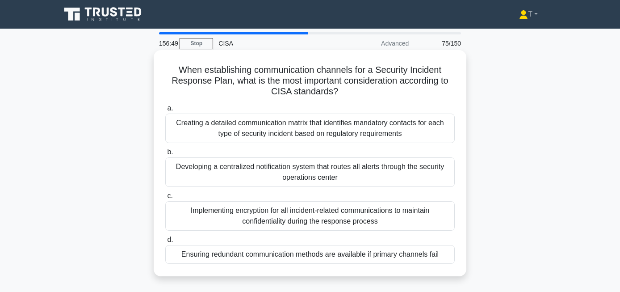
click at [383, 254] on div "Ensuring redundant communication methods are available if primary channels fail" at bounding box center [310, 254] width 290 height 19
click at [165, 243] on input "d. Ensuring redundant communication methods are available if primary channels f…" at bounding box center [165, 240] width 0 height 6
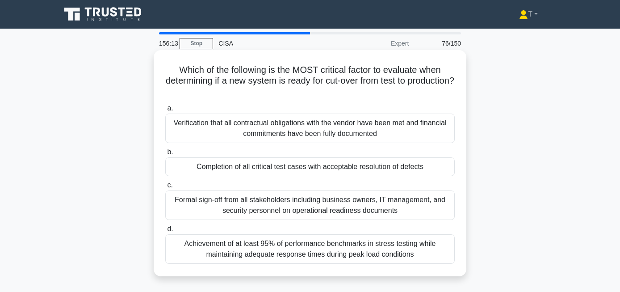
click at [413, 162] on div "Completion of all critical test cases with acceptable resolution of defects" at bounding box center [310, 166] width 290 height 19
click at [165, 155] on input "b. Completion of all critical test cases with acceptable resolution of defects" at bounding box center [165, 152] width 0 height 6
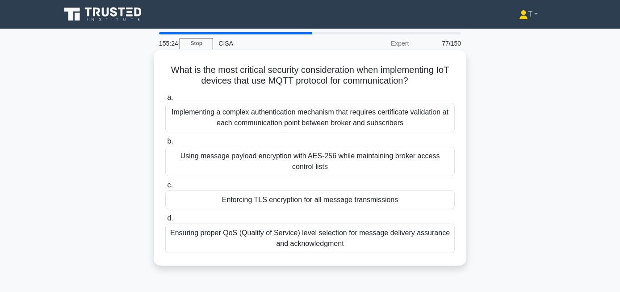
click at [388, 201] on div "Enforcing TLS encryption for all message transmissions" at bounding box center [310, 199] width 290 height 19
click at [165, 188] on input "c. Enforcing TLS encryption for all message transmissions" at bounding box center [165, 185] width 0 height 6
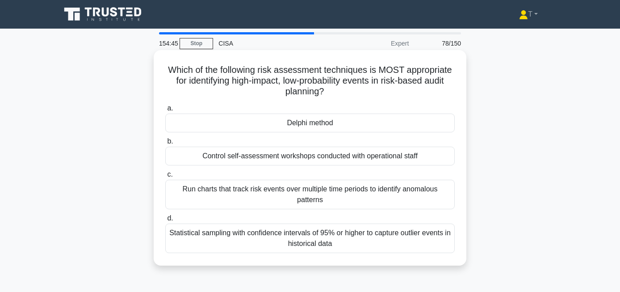
click at [377, 125] on div "Delphi method" at bounding box center [310, 123] width 290 height 19
click at [165, 111] on input "a. Delphi method" at bounding box center [165, 108] width 0 height 6
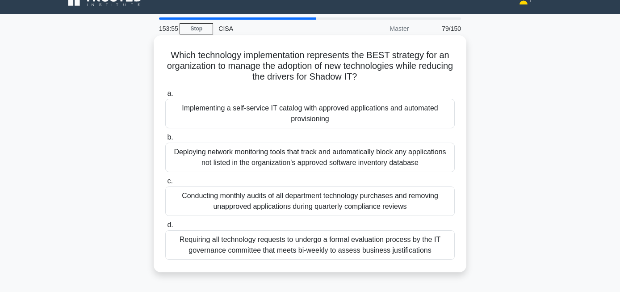
scroll to position [13, 0]
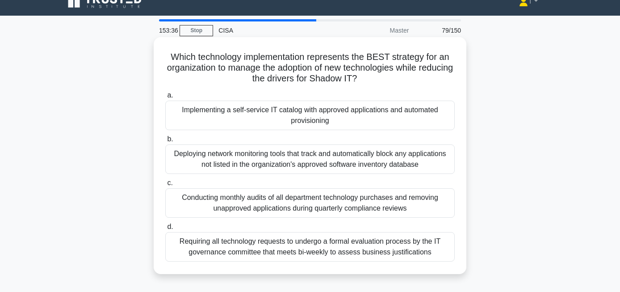
click at [380, 245] on div "Requiring all technology requests to undergo a formal evaluation process by the…" at bounding box center [310, 247] width 290 height 30
click at [165, 230] on input "d. Requiring all technology requests to undergo a formal evaluation process by …" at bounding box center [165, 227] width 0 height 6
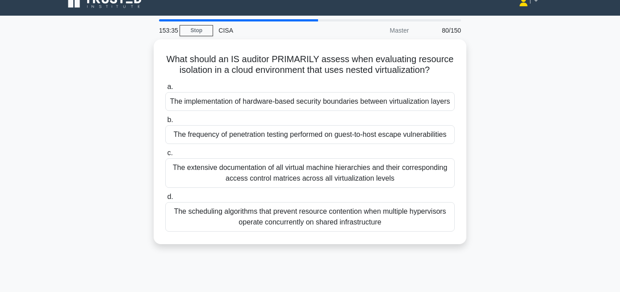
scroll to position [0, 0]
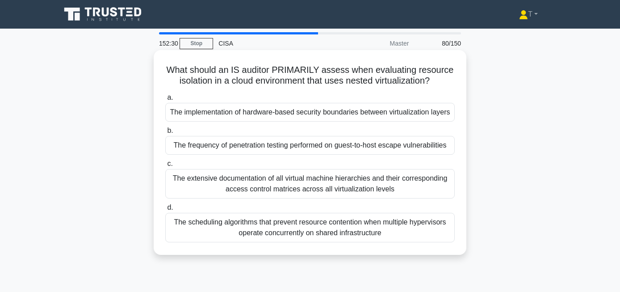
click at [409, 109] on div "The implementation of hardware-based security boundaries between virtualization…" at bounding box center [310, 112] width 290 height 19
click at [165, 101] on input "a. The implementation of hardware-based security boundaries between virtualizat…" at bounding box center [165, 98] width 0 height 6
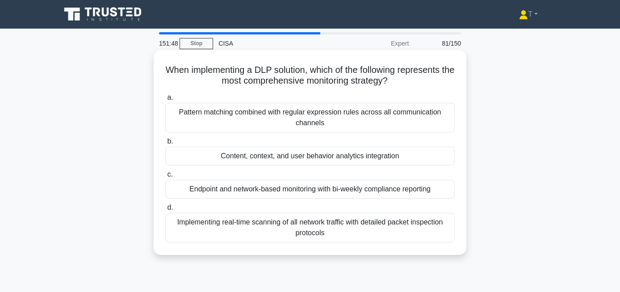
click at [404, 154] on div "Content, context, and user behavior analytics integration" at bounding box center [310, 156] width 290 height 19
click at [165, 144] on input "b. Content, context, and user behavior analytics integration" at bounding box center [165, 142] width 0 height 6
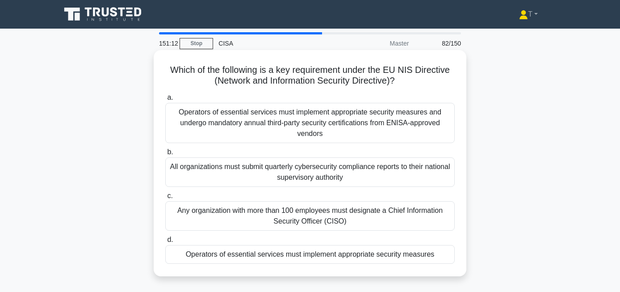
click at [268, 134] on div "Operators of essential services must implement appropriate security measures an…" at bounding box center [310, 123] width 290 height 40
click at [165, 101] on input "a. Operators of essential services must implement appropriate security measures…" at bounding box center [165, 98] width 0 height 6
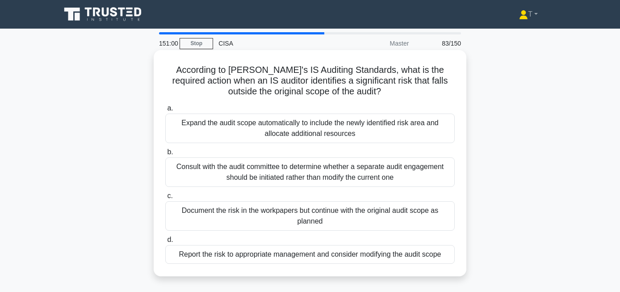
click at [328, 258] on div "Report the risk to appropriate management and consider modifying the audit scope" at bounding box center [310, 254] width 290 height 19
click at [165, 243] on input "d. Report the risk to appropriate management and consider modifying the audit s…" at bounding box center [165, 240] width 0 height 6
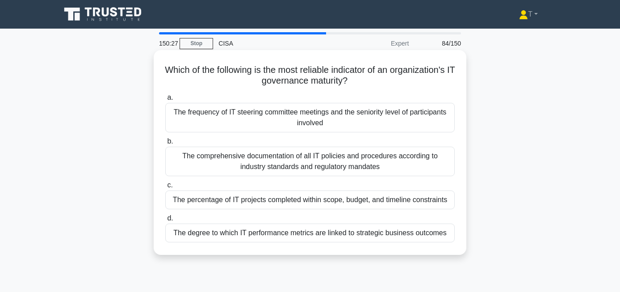
click at [383, 233] on div "The degree to which IT performance metrics are linked to strategic business out…" at bounding box center [310, 233] width 290 height 19
click at [165, 221] on input "d. The degree to which IT performance metrics are linked to strategic business …" at bounding box center [165, 218] width 0 height 6
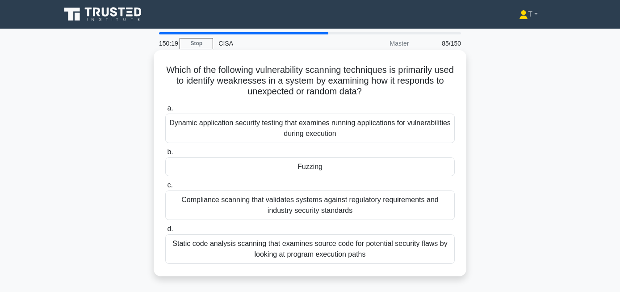
click at [348, 162] on div "Fuzzing" at bounding box center [310, 166] width 290 height 19
click at [165, 155] on input "b. Fuzzing" at bounding box center [165, 152] width 0 height 6
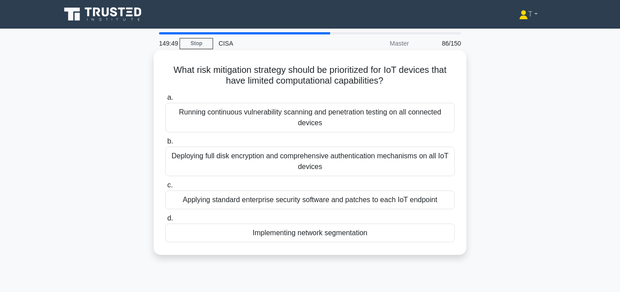
click at [340, 234] on div "Implementing network segmentation" at bounding box center [310, 233] width 290 height 19
click at [165, 221] on input "d. Implementing network segmentation" at bounding box center [165, 218] width 0 height 6
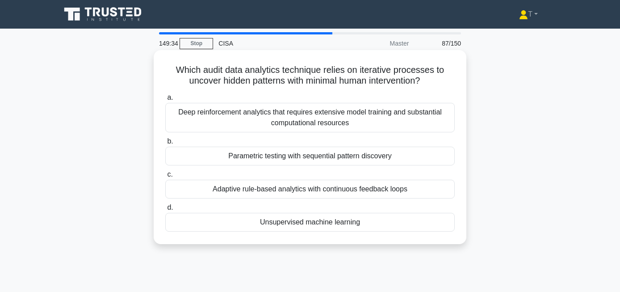
click at [342, 222] on div "Unsupervised machine learning" at bounding box center [310, 222] width 290 height 19
click at [165, 211] on input "d. Unsupervised machine learning" at bounding box center [165, 208] width 0 height 6
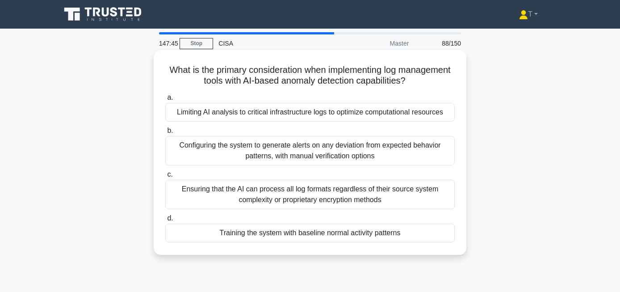
click at [343, 236] on div "Training the system with baseline normal activity patterns" at bounding box center [310, 233] width 290 height 19
click at [165, 221] on input "d. Training the system with baseline normal activity patterns" at bounding box center [165, 218] width 0 height 6
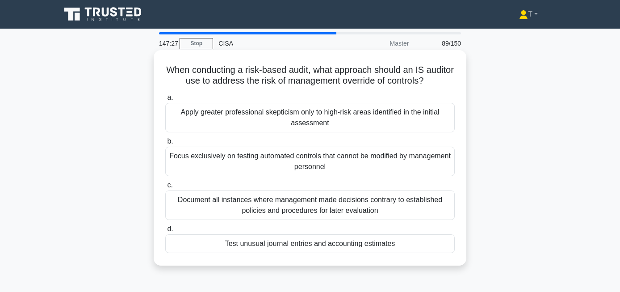
click at [359, 207] on div "Document all instances where management made decisions contrary to established …" at bounding box center [310, 205] width 290 height 30
click at [165, 188] on input "c. Document all instances where management made decisions contrary to establish…" at bounding box center [165, 185] width 0 height 6
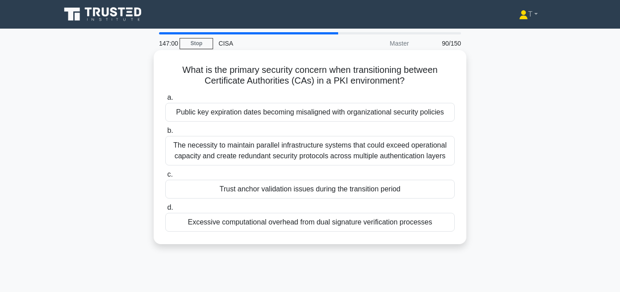
click at [366, 182] on div "Trust anchor validation issues during the transition period" at bounding box center [310, 189] width 290 height 19
click at [165, 177] on input "c. Trust anchor validation issues during the transition period" at bounding box center [165, 175] width 0 height 6
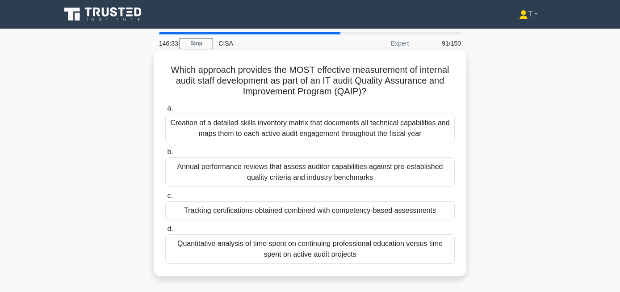
click at [362, 251] on div "Quantitative analysis of time spent on continuing professional education versus…" at bounding box center [310, 249] width 290 height 30
click at [165, 232] on input "d. Quantitative analysis of time spent on continuing professional education ver…" at bounding box center [165, 229] width 0 height 6
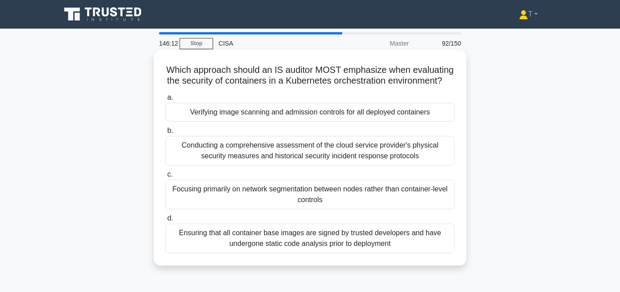
click at [288, 113] on div "Verifying image scanning and admission controls for all deployed containers" at bounding box center [310, 112] width 290 height 19
click at [165, 101] on input "a. Verifying image scanning and admission controls for all deployed containers" at bounding box center [165, 98] width 0 height 6
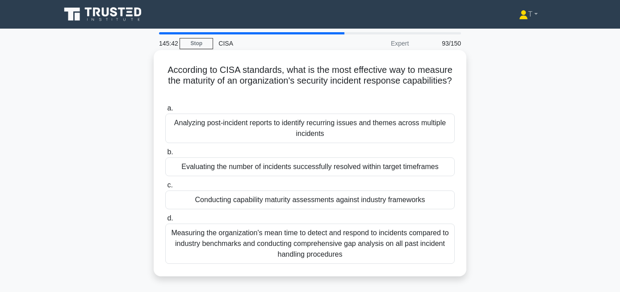
click at [348, 247] on div "Measuring the organization's mean time to detect and respond to incidents compa…" at bounding box center [310, 244] width 290 height 40
click at [165, 221] on input "d. Measuring the organization's mean time to detect and respond to incidents co…" at bounding box center [165, 218] width 0 height 6
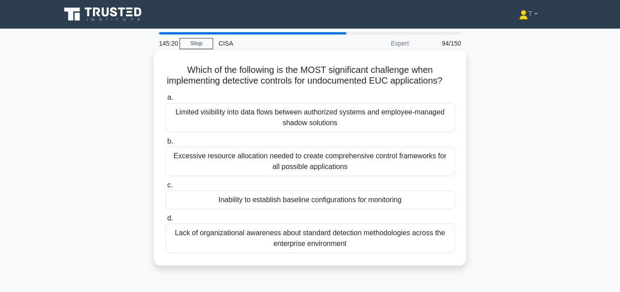
click at [383, 118] on div "Limited visibility into data flows between authorized systems and employee-mana…" at bounding box center [310, 118] width 290 height 30
click at [165, 101] on input "a. Limited visibility into data flows between authorized systems and employee-m…" at bounding box center [165, 98] width 0 height 6
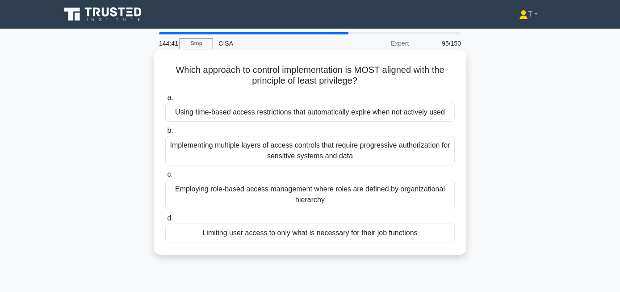
click at [371, 232] on div "Limiting user access to only what is necessary for their job functions" at bounding box center [310, 233] width 290 height 19
click at [165, 221] on input "d. Limiting user access to only what is necessary for their job functions" at bounding box center [165, 218] width 0 height 6
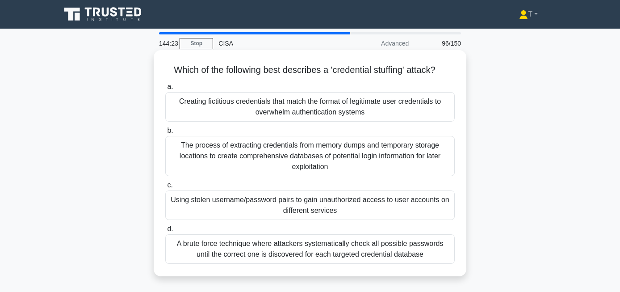
click at [375, 108] on div "Creating fictitious credentials that match the format of legitimate user creden…" at bounding box center [310, 107] width 290 height 30
click at [165, 90] on input "a. Creating fictitious credentials that match the format of legitimate user cre…" at bounding box center [165, 87] width 0 height 6
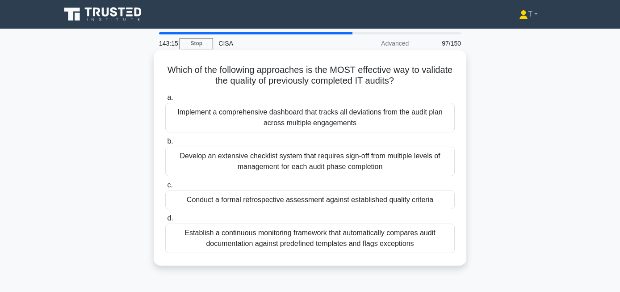
click at [382, 199] on div "Conduct a formal retrospective assessment against established quality criteria" at bounding box center [310, 199] width 290 height 19
click at [165, 188] on input "c. Conduct a formal retrospective assessment against established quality criter…" at bounding box center [165, 185] width 0 height 6
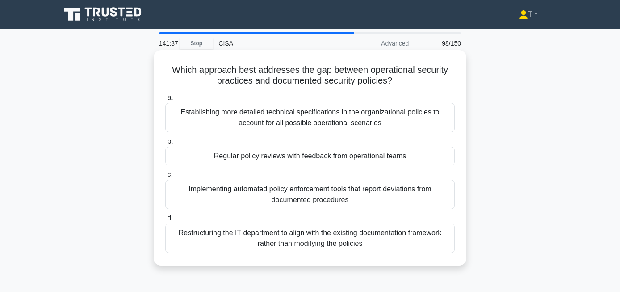
click at [398, 192] on div "Implementing automated policy enforcement tools that report deviations from doc…" at bounding box center [310, 195] width 290 height 30
click at [165, 177] on input "c. Implementing automated policy enforcement tools that report deviations from …" at bounding box center [165, 175] width 0 height 6
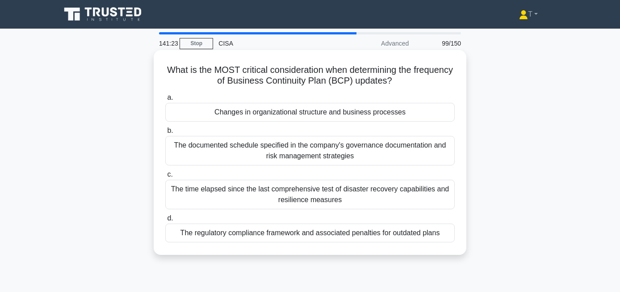
click at [384, 114] on div "Changes in organizational structure and business processes" at bounding box center [310, 112] width 290 height 19
click at [165, 101] on input "a. Changes in organizational structure and business processes" at bounding box center [165, 98] width 0 height 6
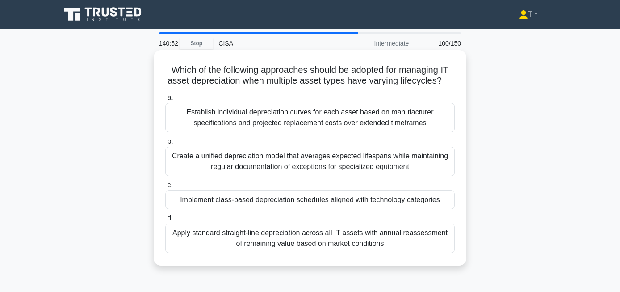
click at [415, 201] on div "Implement class-based depreciation schedules aligned with technology categories" at bounding box center [310, 199] width 290 height 19
click at [165, 188] on input "c. Implement class-based depreciation schedules aligned with technology categor…" at bounding box center [165, 185] width 0 height 6
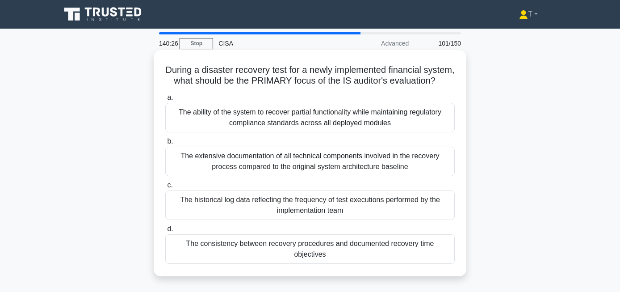
click at [411, 244] on div "The consistency between recovery procedures and documented recovery time object…" at bounding box center [310, 249] width 290 height 30
click at [165, 232] on input "d. The consistency between recovery procedures and documented recovery time obj…" at bounding box center [165, 229] width 0 height 6
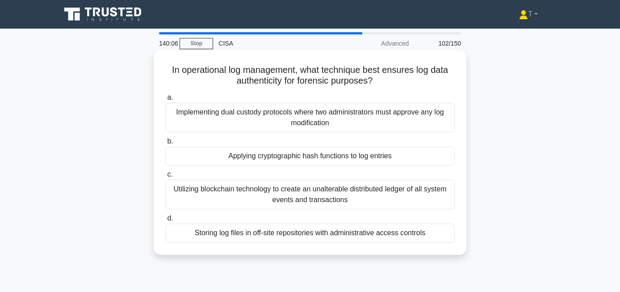
click at [434, 118] on div "Implementing dual custody protocols where two administrators must approve any l…" at bounding box center [310, 118] width 290 height 30
click at [165, 101] on input "a. Implementing dual custody protocols where two administrators must approve an…" at bounding box center [165, 98] width 0 height 6
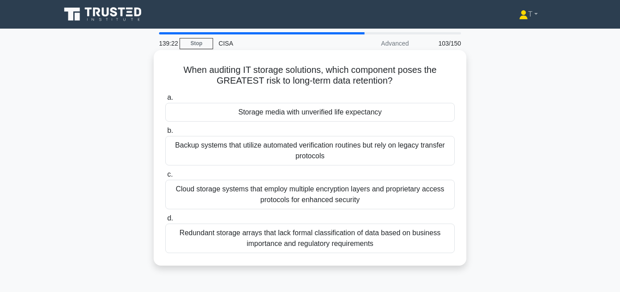
click at [288, 242] on div "Redundant storage arrays that lack formal classification of data based on busin…" at bounding box center [310, 239] width 290 height 30
click at [165, 221] on input "d. Redundant storage arrays that lack formal classification of data based on bu…" at bounding box center [165, 218] width 0 height 6
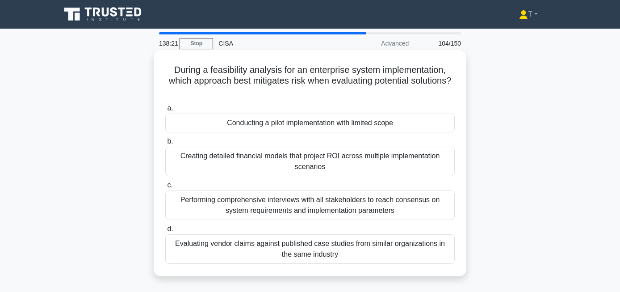
click at [359, 125] on div "Conducting a pilot implementation with limited scope" at bounding box center [310, 123] width 290 height 19
click at [165, 111] on input "a. Conducting a pilot implementation with limited scope" at bounding box center [165, 108] width 0 height 6
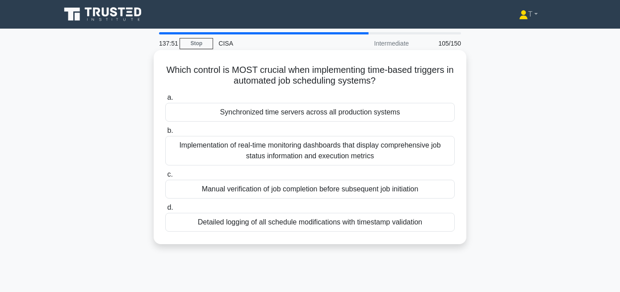
click at [357, 112] on div "Synchronized time servers across all production systems" at bounding box center [310, 112] width 290 height 19
click at [165, 101] on input "a. Synchronized time servers across all production systems" at bounding box center [165, 98] width 0 height 6
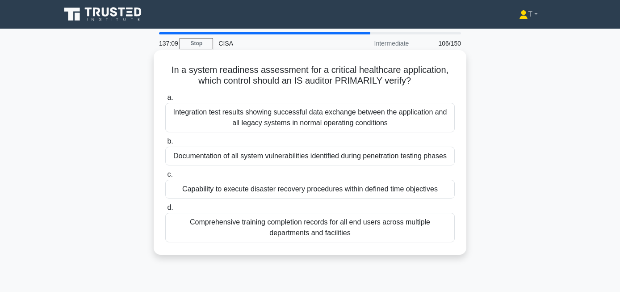
click at [321, 193] on div "Capability to execute disaster recovery procedures within defined time objectiv…" at bounding box center [310, 189] width 290 height 19
click at [165, 177] on input "c. Capability to execute disaster recovery procedures within defined time objec…" at bounding box center [165, 175] width 0 height 6
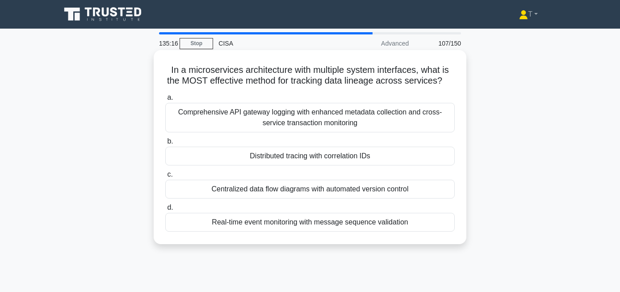
click at [347, 189] on div "Centralized data flow diagrams with automated version control" at bounding box center [310, 189] width 290 height 19
click at [165, 177] on input "c. Centralized data flow diagrams with automated version control" at bounding box center [165, 175] width 0 height 6
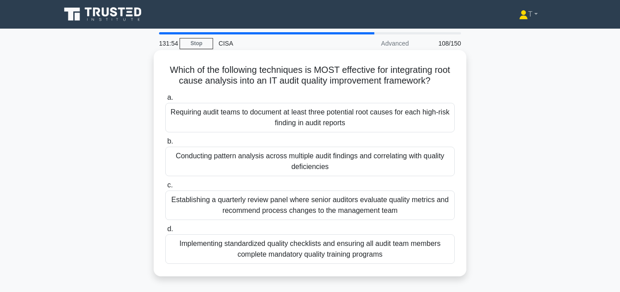
click at [343, 248] on div "Implementing standardized quality checklists and ensuring all audit team member…" at bounding box center [310, 249] width 290 height 30
click at [165, 232] on input "d. Implementing standardized quality checklists and ensuring all audit team mem…" at bounding box center [165, 229] width 0 height 6
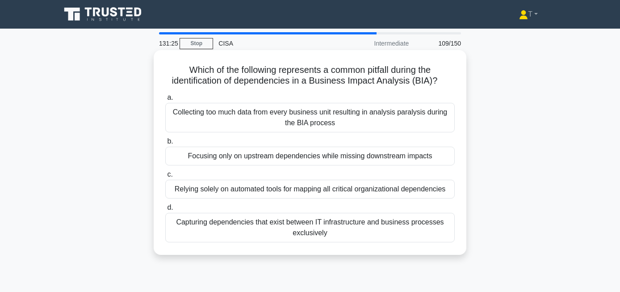
click at [394, 120] on div "Collecting too much data from every business unit resulting in analysis paralys…" at bounding box center [310, 118] width 290 height 30
click at [165, 101] on input "a. Collecting too much data from every business unit resulting in analysis para…" at bounding box center [165, 98] width 0 height 6
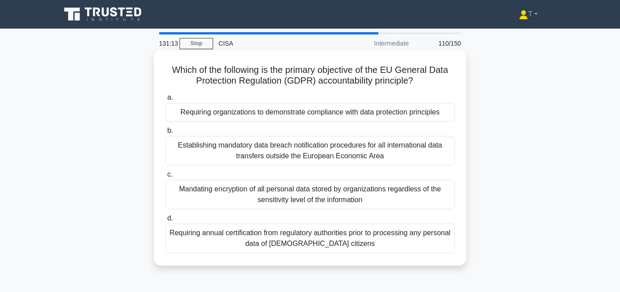
click at [374, 113] on div "Requiring organizations to demonstrate compliance with data protection principl…" at bounding box center [310, 112] width 290 height 19
click at [165, 101] on input "a. Requiring organizations to demonstrate compliance with data protection princ…" at bounding box center [165, 98] width 0 height 6
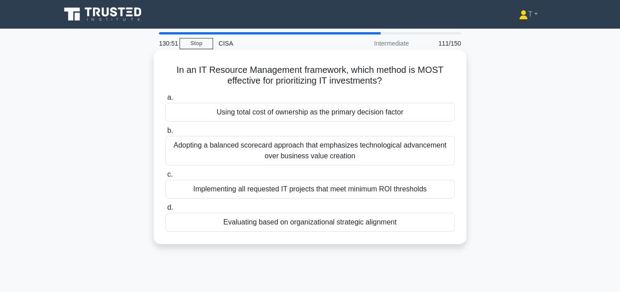
click at [291, 149] on div "Adopting a balanced scorecard approach that emphasizes technological advancemen…" at bounding box center [310, 151] width 290 height 30
click at [165, 134] on input "b. Adopting a balanced scorecard approach that emphasizes technological advance…" at bounding box center [165, 131] width 0 height 6
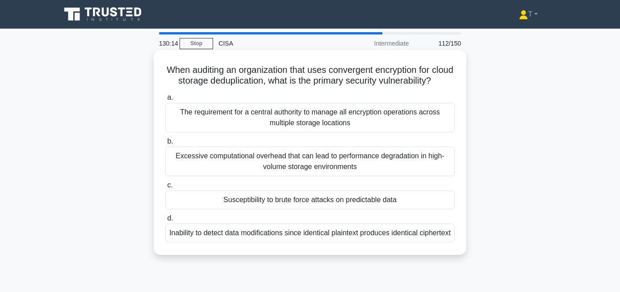
click at [342, 195] on div "Susceptibility to brute force attacks on predictable data" at bounding box center [310, 199] width 290 height 19
click at [165, 188] on input "c. Susceptibility to brute force attacks on predictable data" at bounding box center [165, 185] width 0 height 6
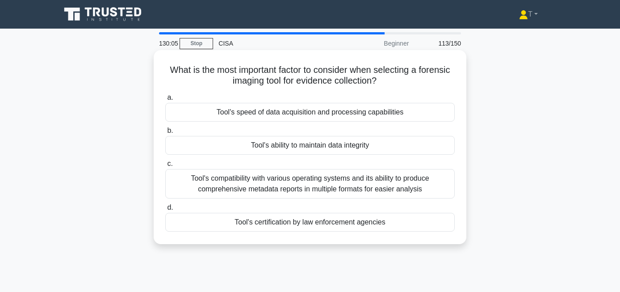
click at [368, 149] on div "Tool's ability to maintain data integrity" at bounding box center [310, 145] width 290 height 19
click at [165, 134] on input "b. Tool's ability to maintain data integrity" at bounding box center [165, 131] width 0 height 6
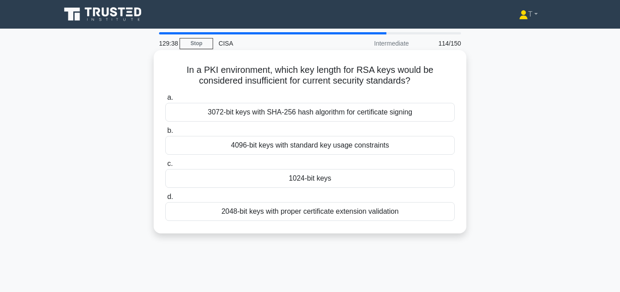
click at [316, 184] on div "1024-bit keys" at bounding box center [310, 178] width 290 height 19
click at [165, 167] on input "c. [DATE]-bit keys" at bounding box center [165, 164] width 0 height 6
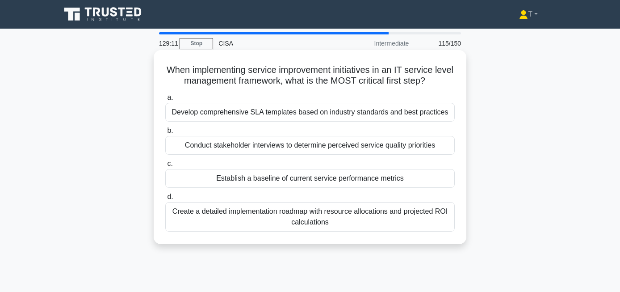
click at [375, 178] on div "Establish a baseline of current service performance metrics" at bounding box center [310, 178] width 290 height 19
click at [165, 167] on input "c. Establish a baseline of current service performance metrics" at bounding box center [165, 164] width 0 height 6
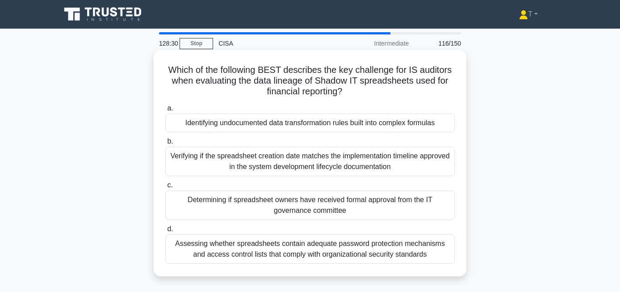
click at [390, 251] on div "Assessing whether spreadsheets contain adequate password protection mechanisms …" at bounding box center [310, 249] width 290 height 30
click at [165, 232] on input "d. Assessing whether spreadsheets contain adequate password protection mechanis…" at bounding box center [165, 229] width 0 height 6
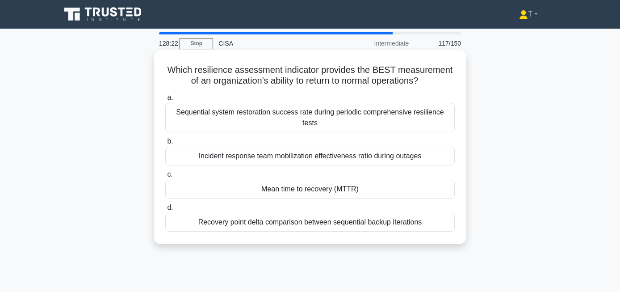
click at [350, 180] on div "Mean time to recovery (MTTR)" at bounding box center [310, 189] width 290 height 19
click at [165, 177] on input "c. Mean time to recovery (MTTR)" at bounding box center [165, 175] width 0 height 6
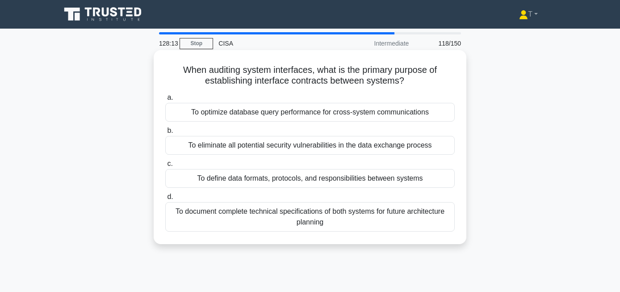
click at [372, 183] on div "To define data formats, protocols, and responsibilities between systems" at bounding box center [310, 178] width 290 height 19
click at [165, 167] on input "c. To define data formats, protocols, and responsibilities between systems" at bounding box center [165, 164] width 0 height 6
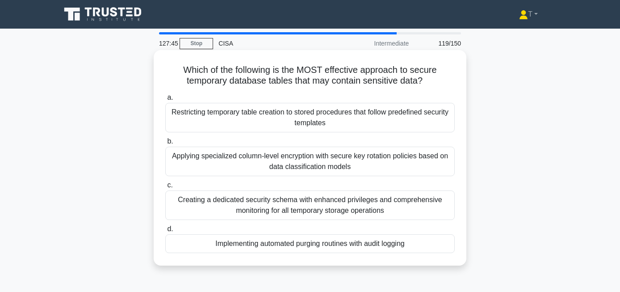
click at [374, 205] on div "Creating a dedicated security schema with enhanced privileges and comprehensive…" at bounding box center [310, 205] width 290 height 30
click at [165, 188] on input "c. Creating a dedicated security schema with enhanced privileges and comprehens…" at bounding box center [165, 185] width 0 height 6
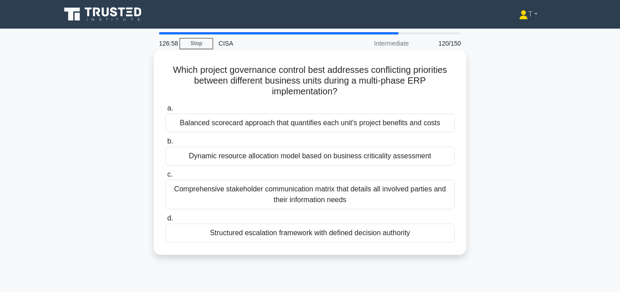
click at [385, 127] on div "Balanced scorecard approach that quantifies each unit's project benefits and co…" at bounding box center [310, 123] width 290 height 19
click at [165, 111] on input "a. Balanced scorecard approach that quantifies each unit's project benefits and…" at bounding box center [165, 108] width 0 height 6
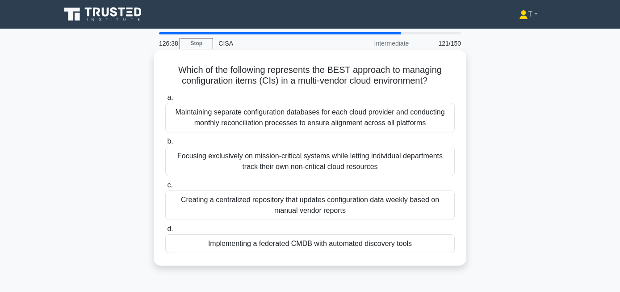
click at [393, 245] on div "Implementing a federated CMDB with automated discovery tools" at bounding box center [310, 243] width 290 height 19
click at [165, 232] on input "d. Implementing a federated CMDB with automated discovery tools" at bounding box center [165, 229] width 0 height 6
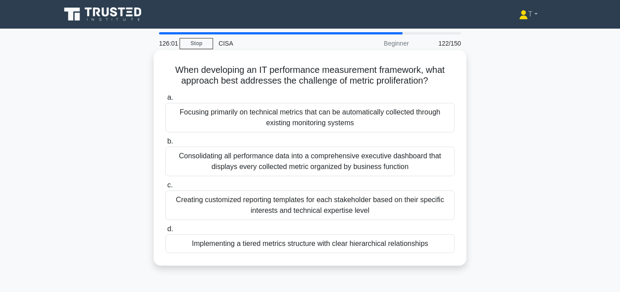
click at [354, 242] on div "Implementing a tiered metrics structure with clear hierarchical relationships" at bounding box center [310, 243] width 290 height 19
click at [165, 232] on input "d. Implementing a tiered metrics structure with clear hierarchical relationships" at bounding box center [165, 229] width 0 height 6
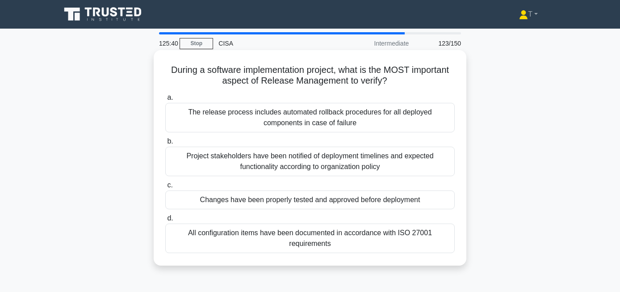
click at [401, 207] on div "Changes have been properly tested and approved before deployment" at bounding box center [310, 199] width 290 height 19
click at [165, 188] on input "c. Changes have been properly tested and approved before deployment" at bounding box center [165, 185] width 0 height 6
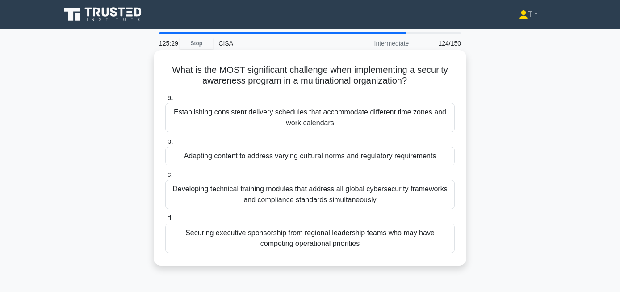
click at [399, 158] on div "Adapting content to address varying cultural norms and regulatory requirements" at bounding box center [310, 156] width 290 height 19
click at [165, 144] on input "b. Adapting content to address varying cultural norms and regulatory requiremen…" at bounding box center [165, 142] width 0 height 6
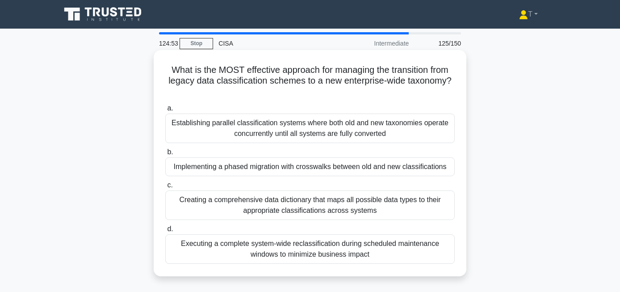
click at [377, 165] on div "Implementing a phased migration with crosswalks between old and new classificat…" at bounding box center [310, 166] width 290 height 19
click at [165, 155] on input "b. Implementing a phased migration with crosswalks between old and new classifi…" at bounding box center [165, 152] width 0 height 6
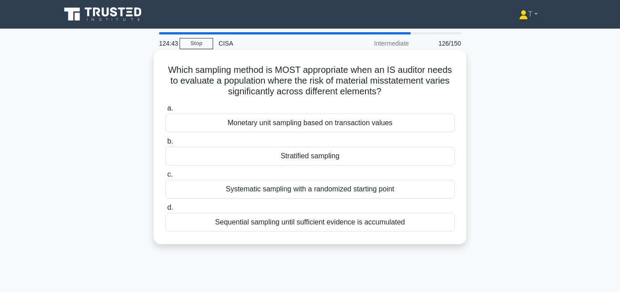
click at [381, 157] on div "Stratified sampling" at bounding box center [310, 156] width 290 height 19
click at [165, 144] on input "b. Stratified sampling" at bounding box center [165, 142] width 0 height 6
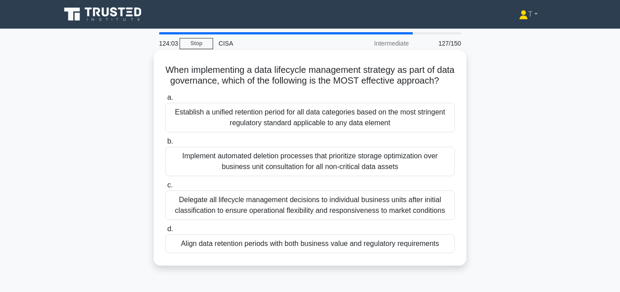
click at [404, 246] on div "Align data retention periods with both business value and regulatory requiremen…" at bounding box center [310, 243] width 290 height 19
click at [165, 232] on input "d. Align data retention periods with both business value and regulatory require…" at bounding box center [165, 229] width 0 height 6
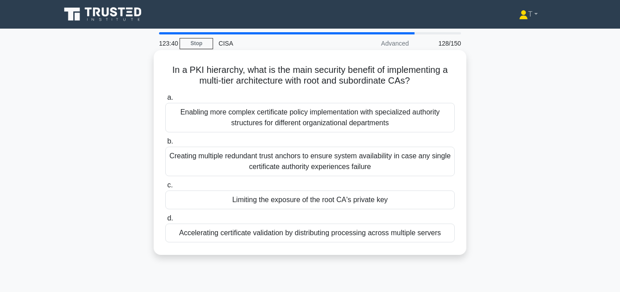
click at [411, 198] on div "Limiting the exposure of the root CA's private key" at bounding box center [310, 199] width 290 height 19
click at [165, 188] on input "c. Limiting the exposure of the root CA's private key" at bounding box center [165, 185] width 0 height 6
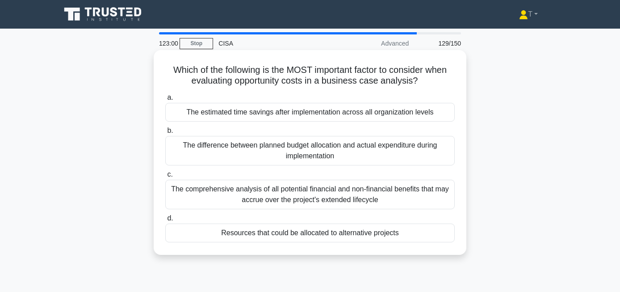
click at [349, 232] on div "Resources that could be allocated to alternative projects" at bounding box center [310, 233] width 290 height 19
click at [165, 221] on input "d. Resources that could be allocated to alternative projects" at bounding box center [165, 218] width 0 height 6
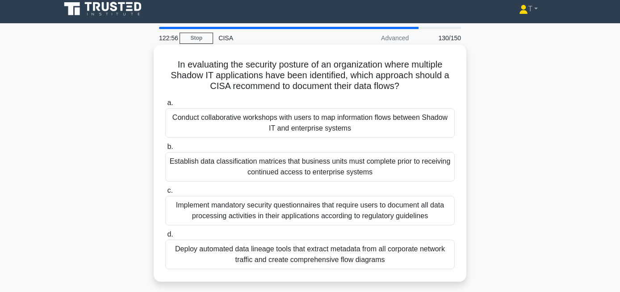
scroll to position [7, 0]
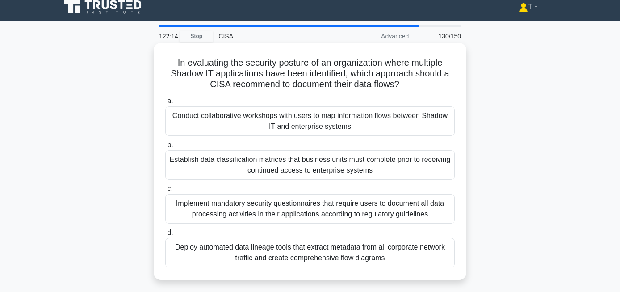
click at [369, 122] on div "Conduct collaborative workshops with users to map information flows between Sha…" at bounding box center [310, 121] width 290 height 30
click at [165, 104] on input "a. Conduct collaborative workshops with users to map information flows between …" at bounding box center [165, 101] width 0 height 6
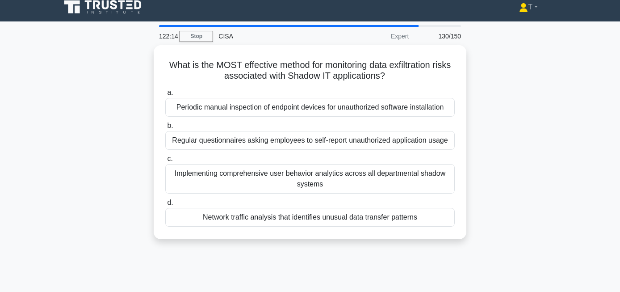
scroll to position [0, 0]
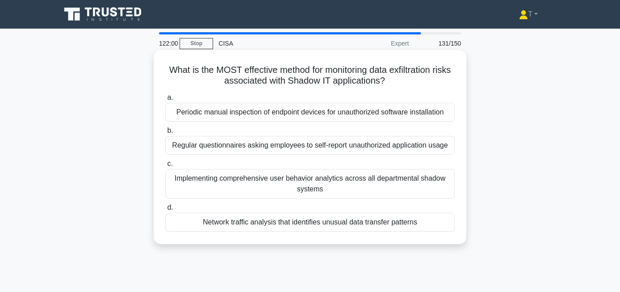
click at [390, 184] on div "Implementing comprehensive user behavior analytics across all departmental shad…" at bounding box center [310, 184] width 290 height 30
click at [165, 167] on input "c. Implementing comprehensive user behavior analytics across all departmental s…" at bounding box center [165, 164] width 0 height 6
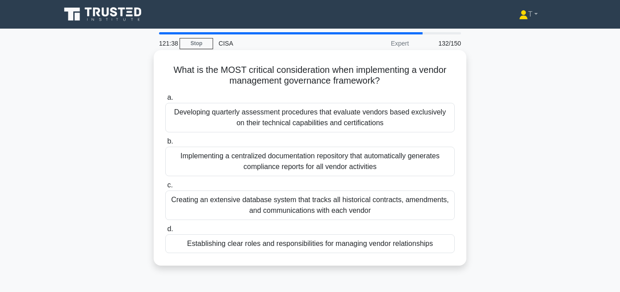
click at [420, 166] on div "Implementing a centralized documentation repository that automatically generate…" at bounding box center [310, 162] width 290 height 30
click at [165, 144] on input "b. Implementing a centralized documentation repository that automatically gener…" at bounding box center [165, 142] width 0 height 6
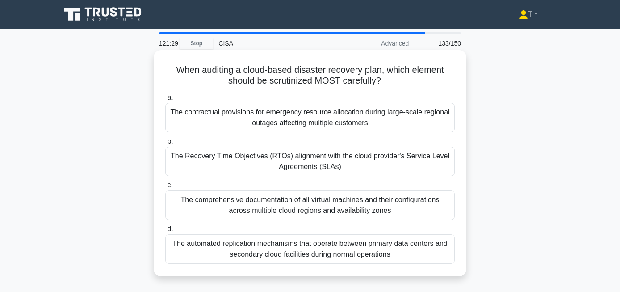
click at [354, 167] on div "The Recovery Time Objectives (RTOs) alignment with the cloud provider's Service…" at bounding box center [310, 162] width 290 height 30
click at [165, 144] on input "b. The Recovery Time Objectives (RTOs) alignment with the cloud provider's Serv…" at bounding box center [165, 142] width 0 height 6
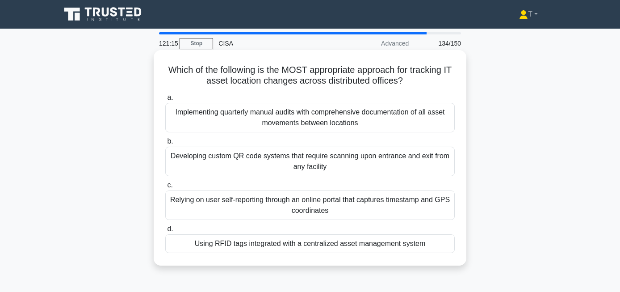
click at [343, 245] on div "Using RFID tags integrated with a centralized asset management system" at bounding box center [310, 243] width 290 height 19
click at [165, 232] on input "d. Using RFID tags integrated with a centralized asset management system" at bounding box center [165, 229] width 0 height 6
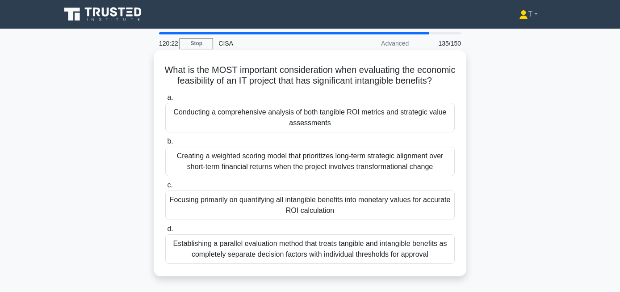
click at [358, 207] on div "Focusing primarily on quantifying all intangible benefits into monetary values …" at bounding box center [310, 205] width 290 height 30
click at [165, 188] on input "c. Focusing primarily on quantifying all intangible benefits into monetary valu…" at bounding box center [165, 185] width 0 height 6
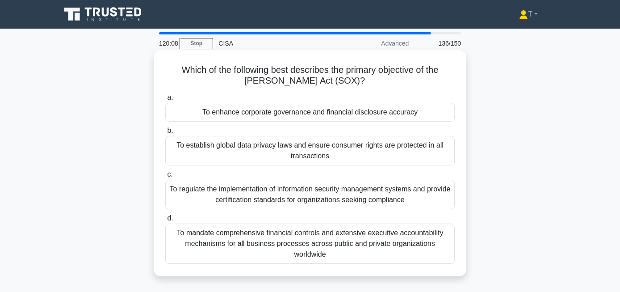
click at [422, 112] on div "To enhance corporate governance and financial disclosure accuracy" at bounding box center [310, 112] width 290 height 19
click at [165, 101] on input "a. To enhance corporate governance and financial disclosure accuracy" at bounding box center [165, 98] width 0 height 6
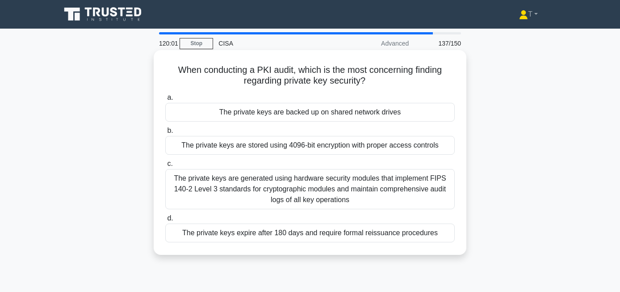
click at [357, 148] on div "The private keys are stored using 4096-bit encryption with proper access contro…" at bounding box center [310, 145] width 290 height 19
click at [165, 134] on input "b. The private keys are stored using 4096-bit encryption with proper access con…" at bounding box center [165, 131] width 0 height 6
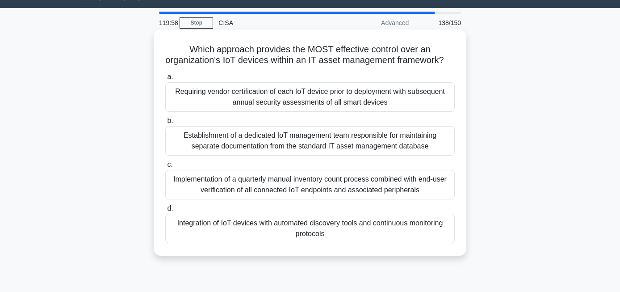
scroll to position [21, 0]
click at [400, 243] on div "Integration of IoT devices with automated discovery tools and continuous monito…" at bounding box center [310, 228] width 290 height 30
click at [165, 211] on input "d. Integration of IoT devices with automated discovery tools and continuous mon…" at bounding box center [165, 208] width 0 height 6
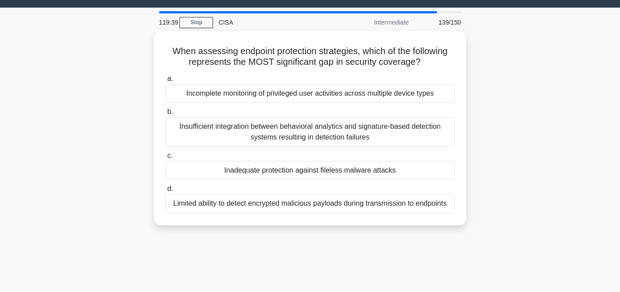
scroll to position [0, 0]
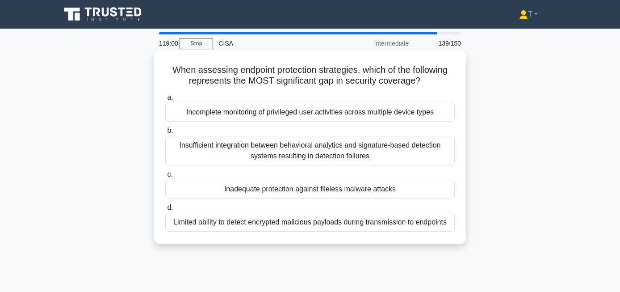
click at [380, 116] on div "Incomplete monitoring of privileged user activities across multiple device types" at bounding box center [310, 112] width 290 height 19
click at [165, 101] on input "a. Incomplete monitoring of privileged user activities across multiple device t…" at bounding box center [165, 98] width 0 height 6
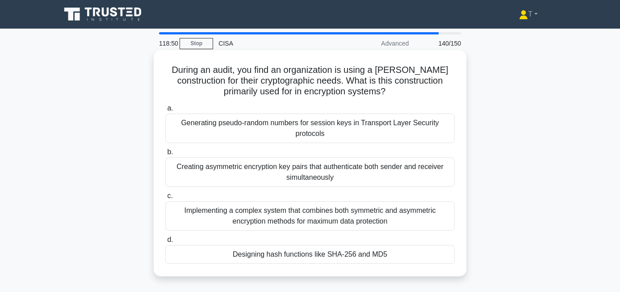
click at [352, 257] on div "Designing hash functions like SHA-256 and MD5" at bounding box center [310, 254] width 290 height 19
click at [165, 243] on input "d. Designing hash functions like SHA-256 and MD5" at bounding box center [165, 240] width 0 height 6
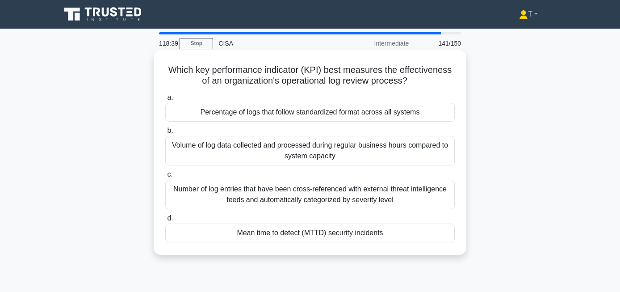
click at [330, 235] on div "Mean time to detect (MTTD) security incidents" at bounding box center [310, 233] width 290 height 19
click at [165, 221] on input "d. Mean time to detect (MTTD) security incidents" at bounding box center [165, 218] width 0 height 6
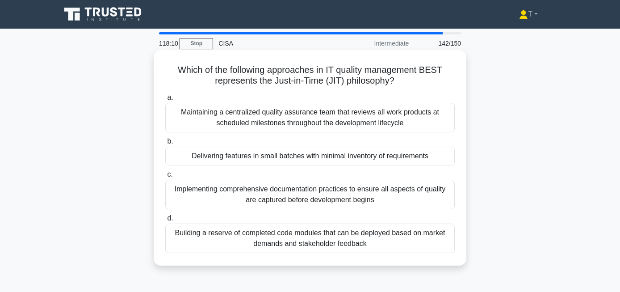
click at [295, 121] on div "Maintaining a centralized quality assurance team that reviews all work products…" at bounding box center [310, 118] width 290 height 30
click at [165, 101] on input "a. Maintaining a centralized quality assurance team that reviews all work produ…" at bounding box center [165, 98] width 0 height 6
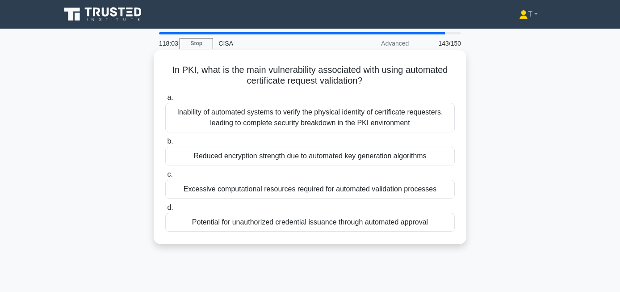
click at [312, 160] on div "Reduced encryption strength due to automated key generation algorithms" at bounding box center [310, 156] width 290 height 19
click at [165, 144] on input "b. Reduced encryption strength due to automated key generation algorithms" at bounding box center [165, 142] width 0 height 6
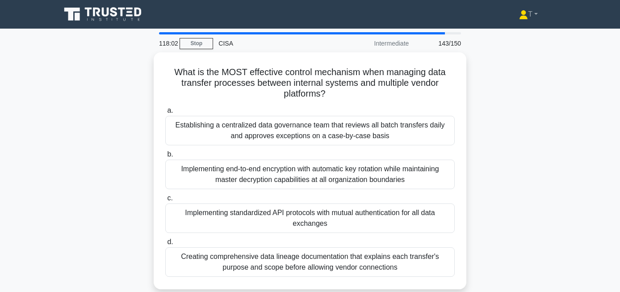
click at [312, 160] on label "b. Implementing end-to-end encryption with automatic key rotation while maintai…" at bounding box center [310, 169] width 290 height 40
click at [165, 157] on input "b. Implementing end-to-end encryption with automatic key rotation while maintai…" at bounding box center [165, 155] width 0 height 6
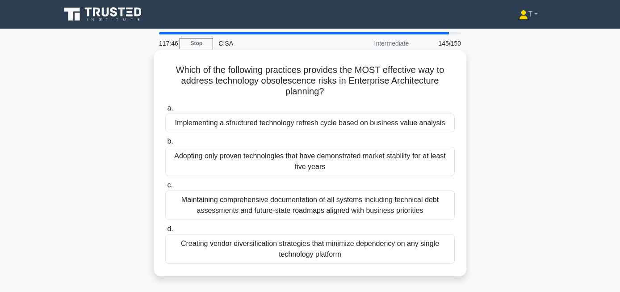
click at [339, 165] on div "Adopting only proven technologies that have demonstrated market stability for a…" at bounding box center [310, 162] width 290 height 30
click at [165, 144] on input "b. Adopting only proven technologies that have demonstrated market stability fo…" at bounding box center [165, 142] width 0 height 6
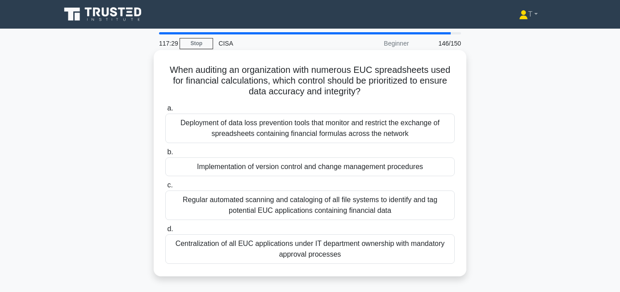
click at [379, 166] on div "Implementation of version control and change management procedures" at bounding box center [310, 166] width 290 height 19
click at [165, 155] on input "b. Implementation of version control and change management procedures" at bounding box center [165, 152] width 0 height 6
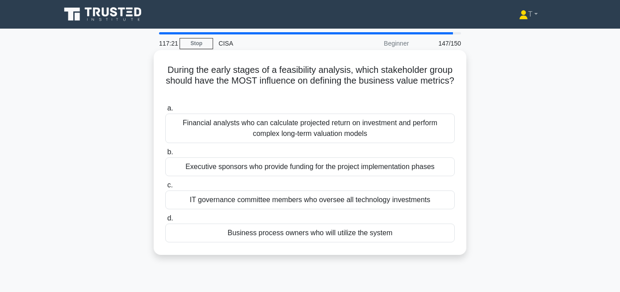
click at [368, 168] on div "Executive sponsors who provide funding for the project implementation phases" at bounding box center [310, 166] width 290 height 19
click at [165, 155] on input "b. Executive sponsors who provide funding for the project implementation phases" at bounding box center [165, 152] width 0 height 6
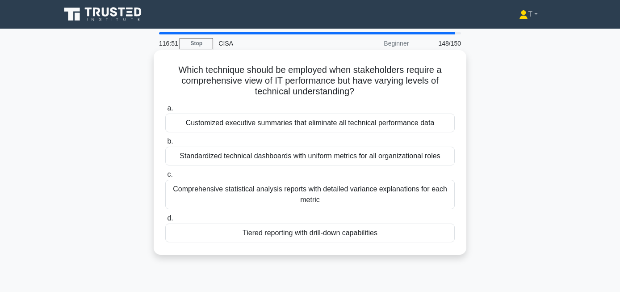
click at [376, 236] on div "Tiered reporting with drill-down capabilities" at bounding box center [310, 233] width 290 height 19
click at [165, 221] on input "d. Tiered reporting with drill-down capabilities" at bounding box center [165, 218] width 0 height 6
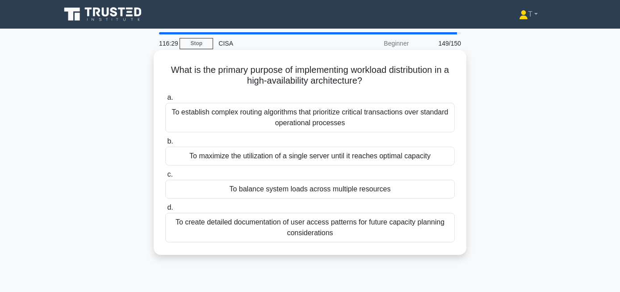
click at [310, 190] on div "To balance system loads across multiple resources" at bounding box center [310, 189] width 290 height 19
click at [165, 177] on input "c. To balance system loads across multiple resources" at bounding box center [165, 175] width 0 height 6
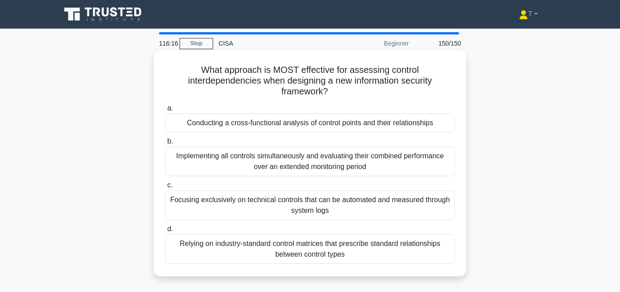
click at [304, 114] on div "Conducting a cross-functional analysis of control points and their relationships" at bounding box center [310, 123] width 290 height 19
click at [165, 111] on input "a. Conducting a cross-functional analysis of control points and their relations…" at bounding box center [165, 108] width 0 height 6
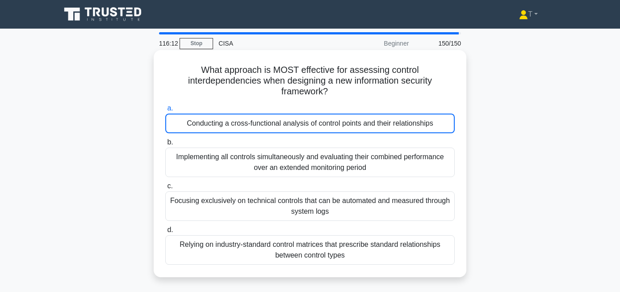
click at [304, 114] on div "Conducting a cross-functional analysis of control points and their relationships" at bounding box center [310, 124] width 290 height 20
click at [165, 111] on input "a. Conducting a cross-functional analysis of control points and their relations…" at bounding box center [165, 108] width 0 height 6
click at [304, 114] on div "Conducting a cross-functional analysis of control points and their relationships" at bounding box center [310, 124] width 290 height 20
click at [165, 111] on input "a. Conducting a cross-functional analysis of control points and their relations…" at bounding box center [165, 108] width 0 height 6
click at [304, 114] on div "Conducting a cross-functional analysis of control points and their relationships" at bounding box center [310, 124] width 290 height 20
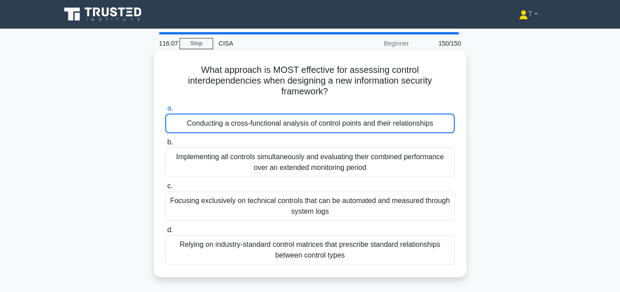
click at [165, 111] on input "a. Conducting a cross-functional analysis of control points and their relations…" at bounding box center [165, 108] width 0 height 6
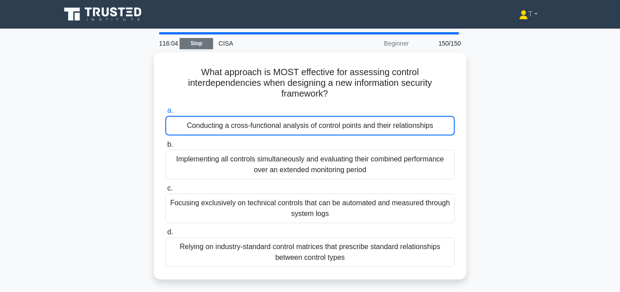
click at [195, 42] on link "Stop" at bounding box center [197, 43] width 34 height 11
click at [203, 43] on link "Stop" at bounding box center [197, 43] width 34 height 11
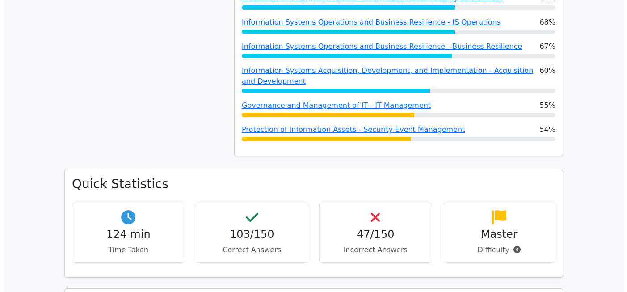
scroll to position [279, 0]
